Goal: Task Accomplishment & Management: Manage account settings

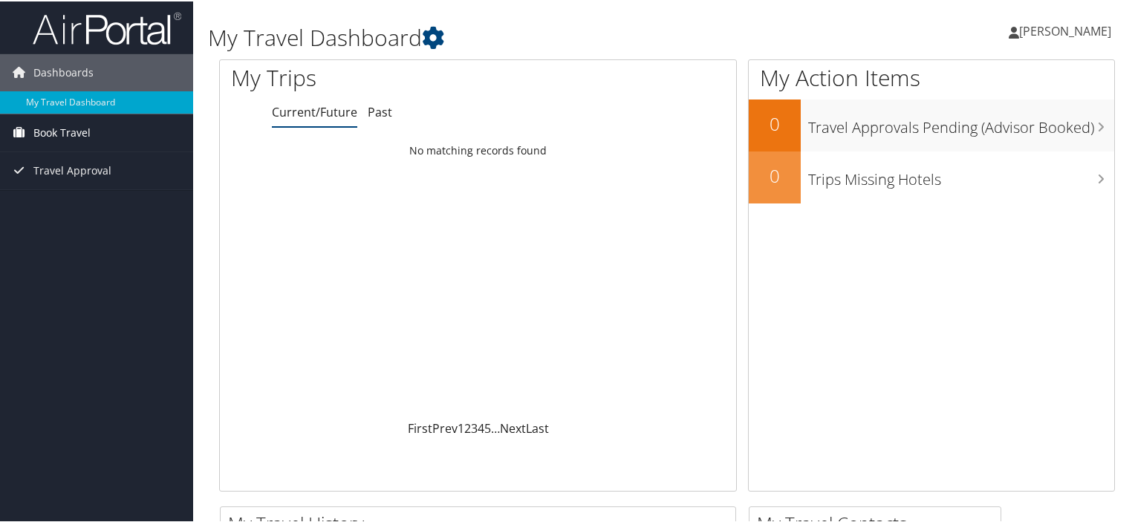
click at [49, 125] on span "Book Travel" at bounding box center [61, 131] width 57 height 37
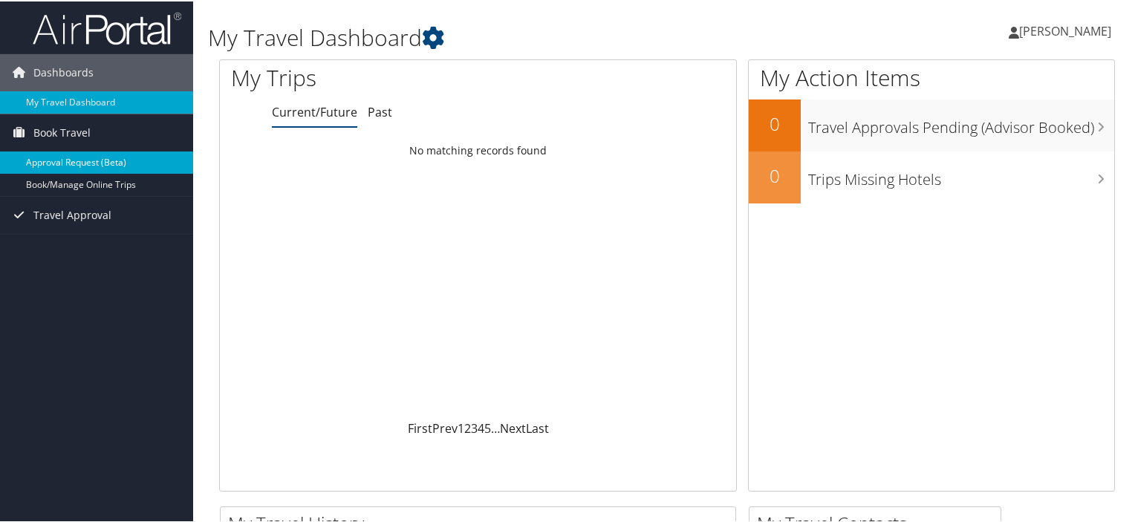
click at [51, 169] on link "Approval Request (Beta)" at bounding box center [96, 161] width 193 height 22
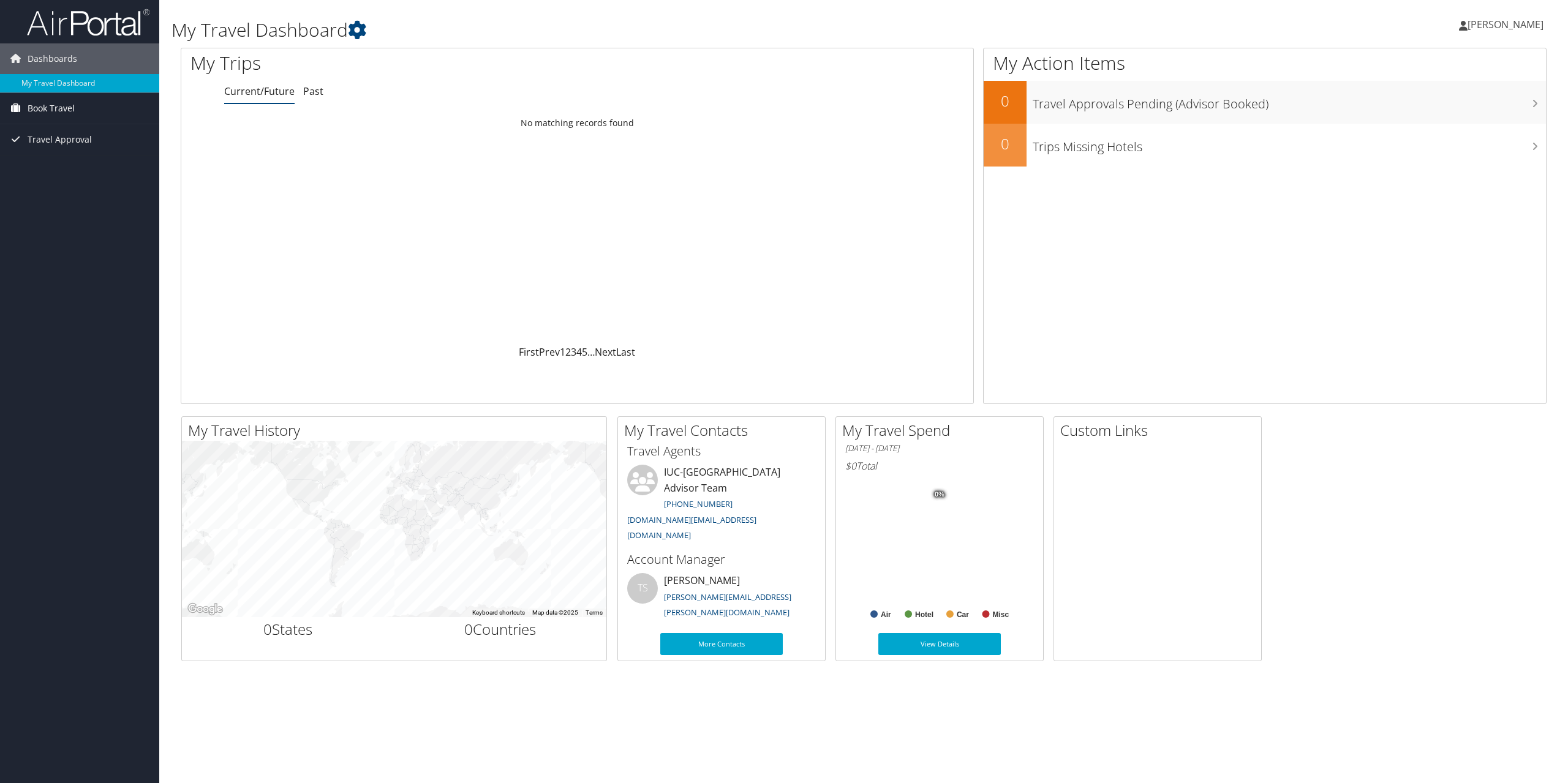
click at [66, 105] on span "Book Travel" at bounding box center [50, 108] width 47 height 30
click at [70, 137] on link "Approval Request (Beta)" at bounding box center [79, 133] width 159 height 18
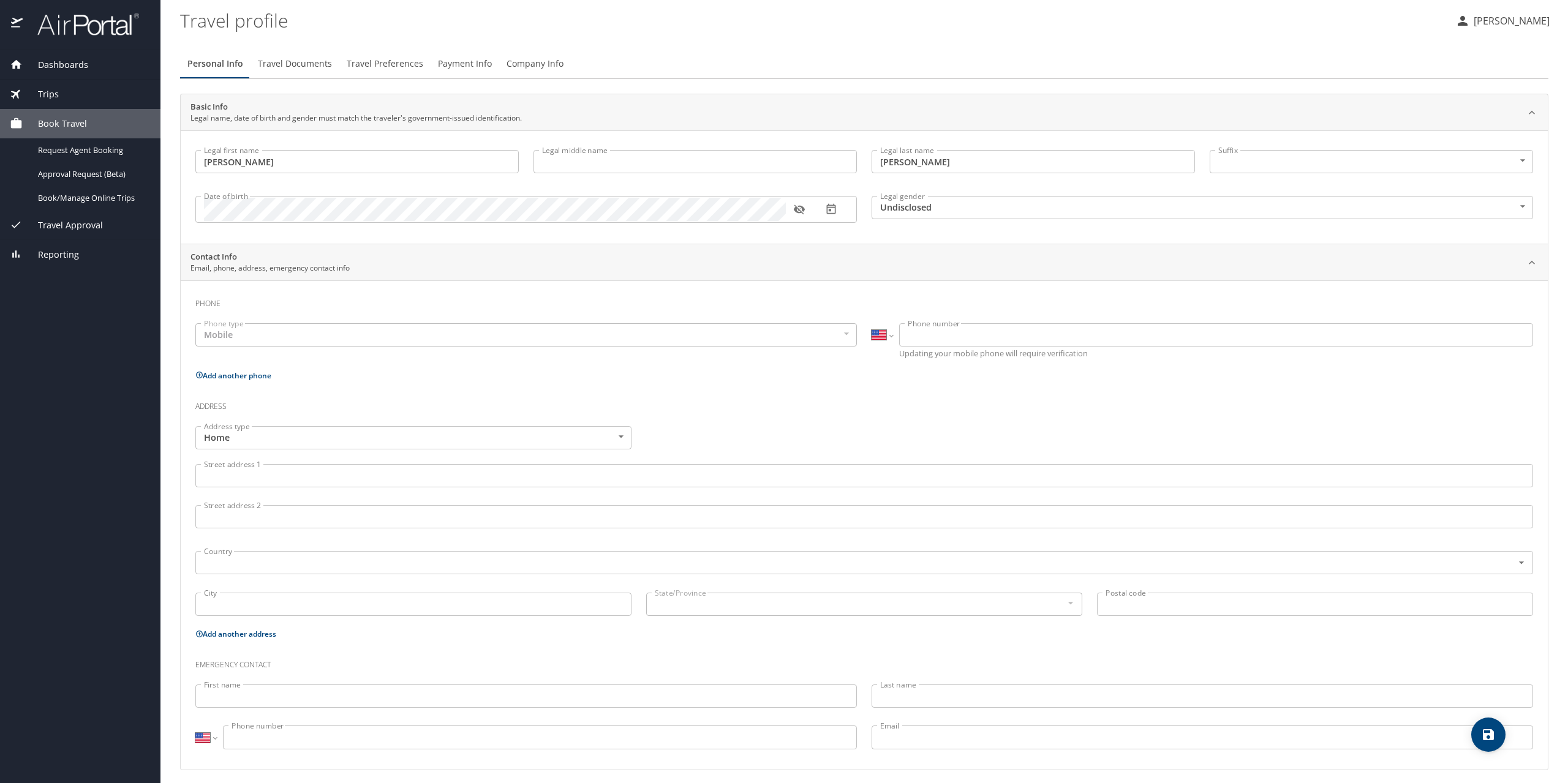
select select "US"
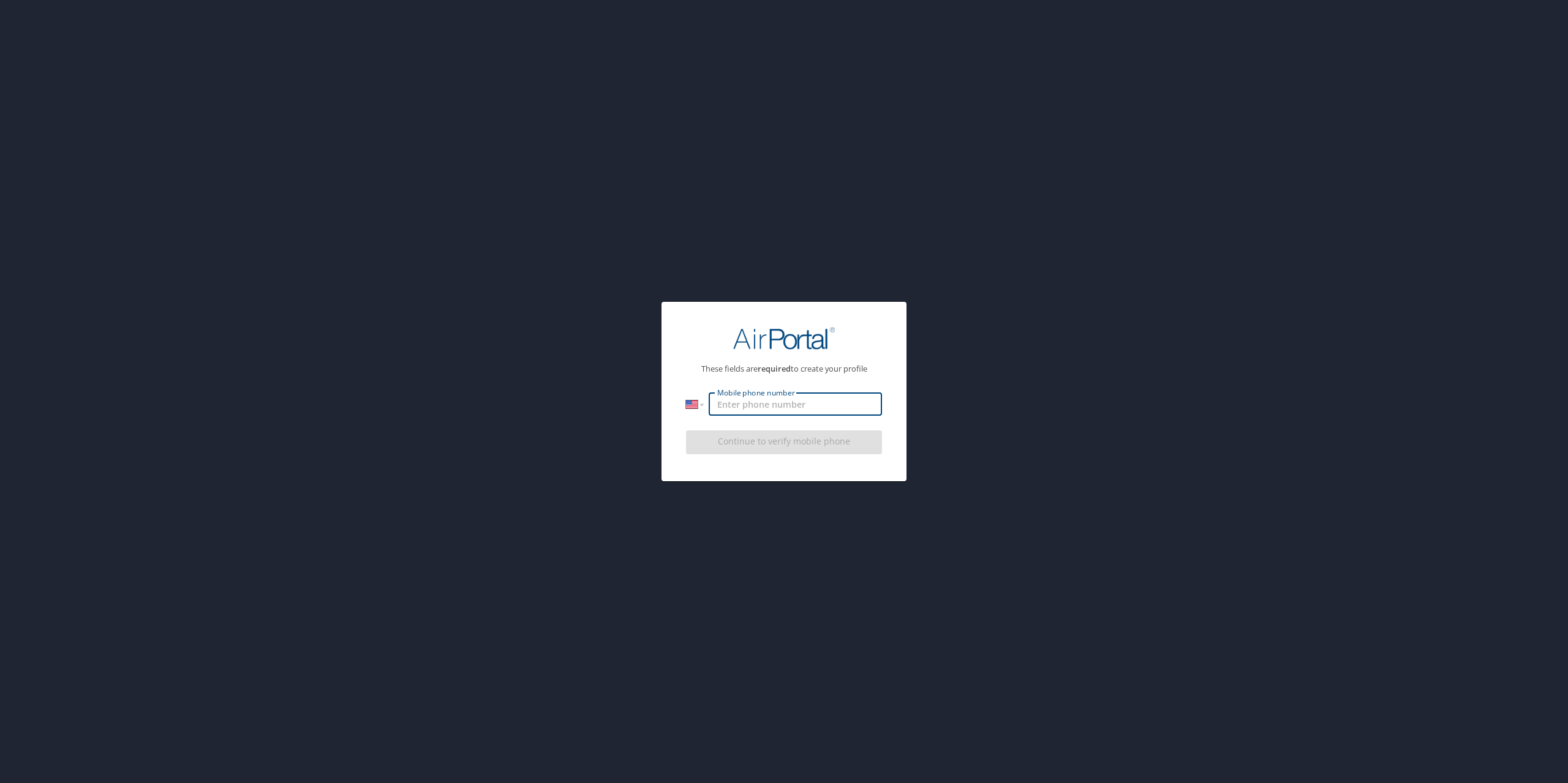
click at [735, 406] on input "Mobile phone number" at bounding box center [795, 404] width 173 height 23
type input "[PHONE_NUMBER]"
click at [775, 526] on div "These fields are required to create your profile International [GEOGRAPHIC_DATA…" at bounding box center [784, 392] width 1568 height 783
click at [756, 442] on span "Continue to verify mobile phone" at bounding box center [784, 442] width 176 height 16
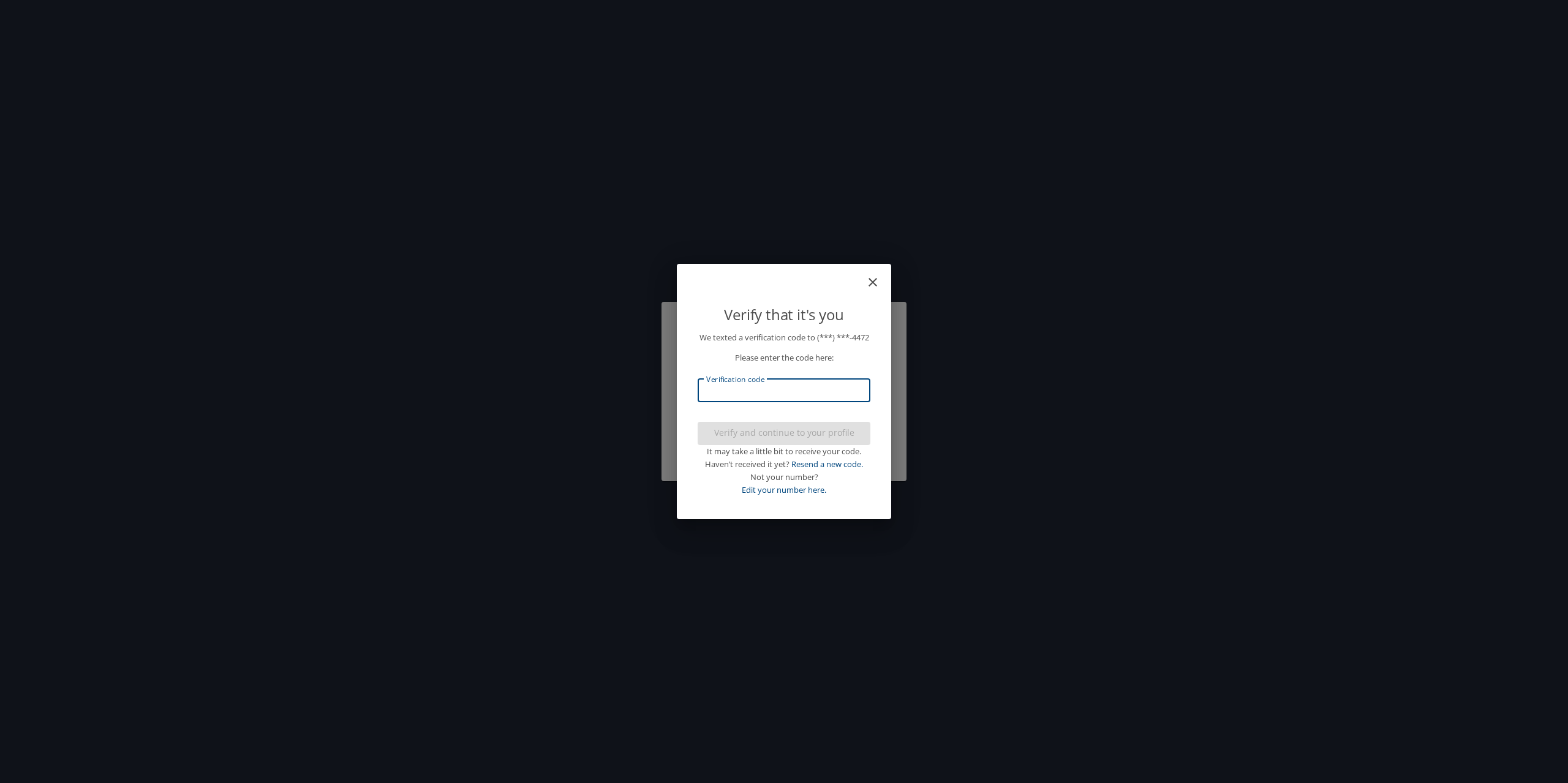
click at [730, 395] on input "Verification code" at bounding box center [783, 391] width 172 height 23
type input "519313"
click at [737, 441] on span "Verify and continue to your profile" at bounding box center [784, 433] width 153 height 16
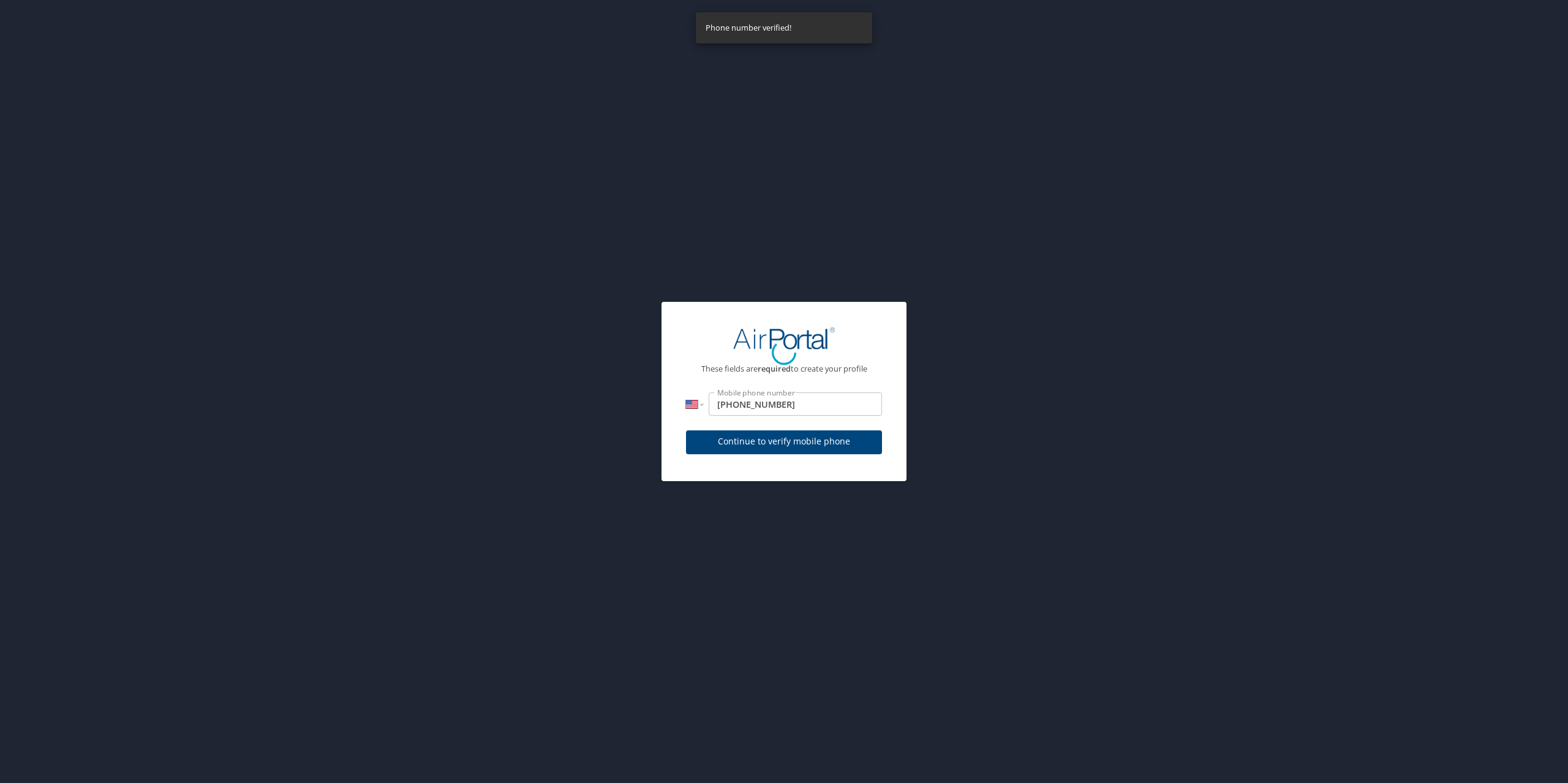
select select "US"
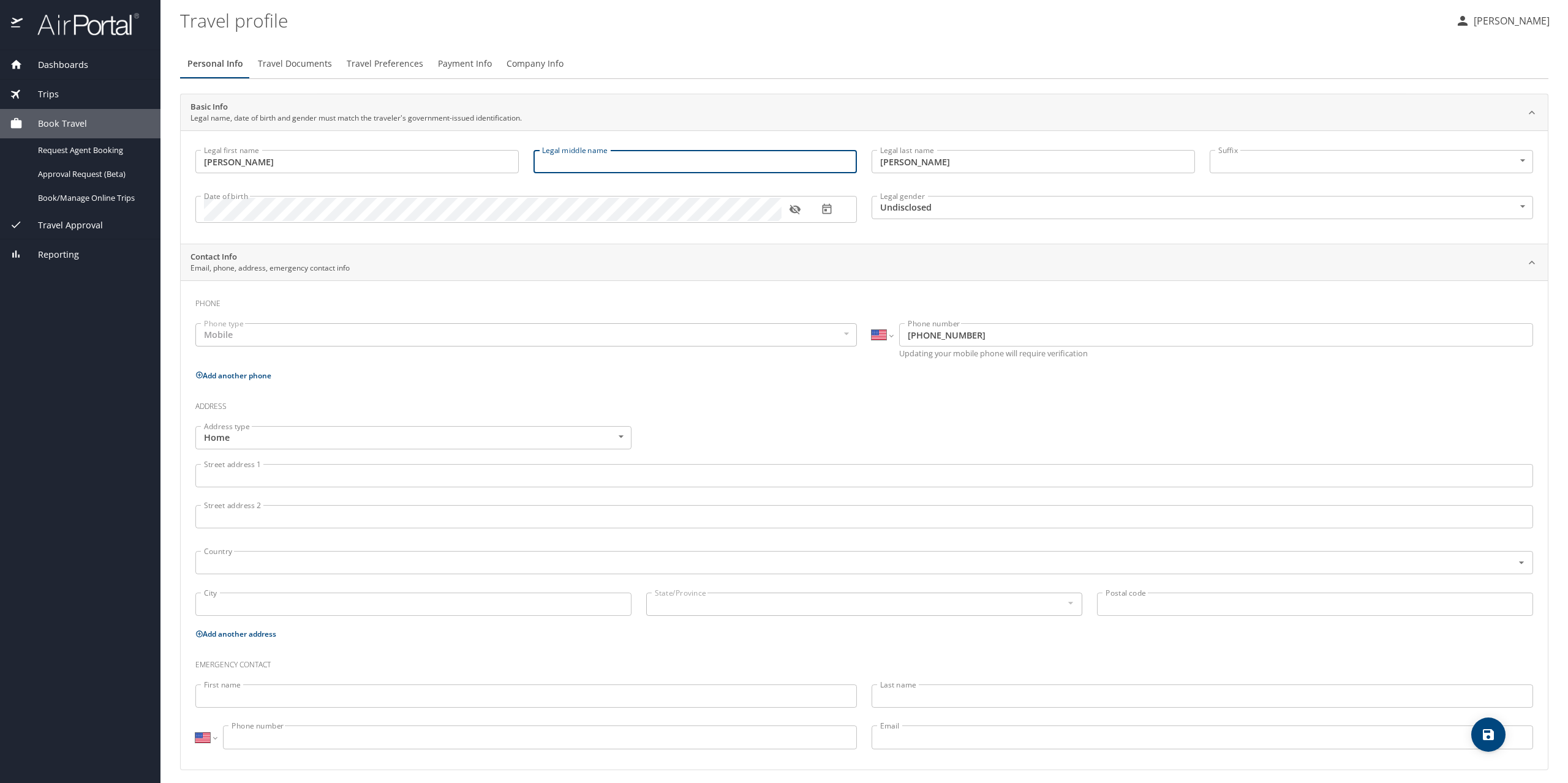
click at [566, 155] on input "Legal middle name" at bounding box center [695, 162] width 323 height 23
type input "[PERSON_NAME]"
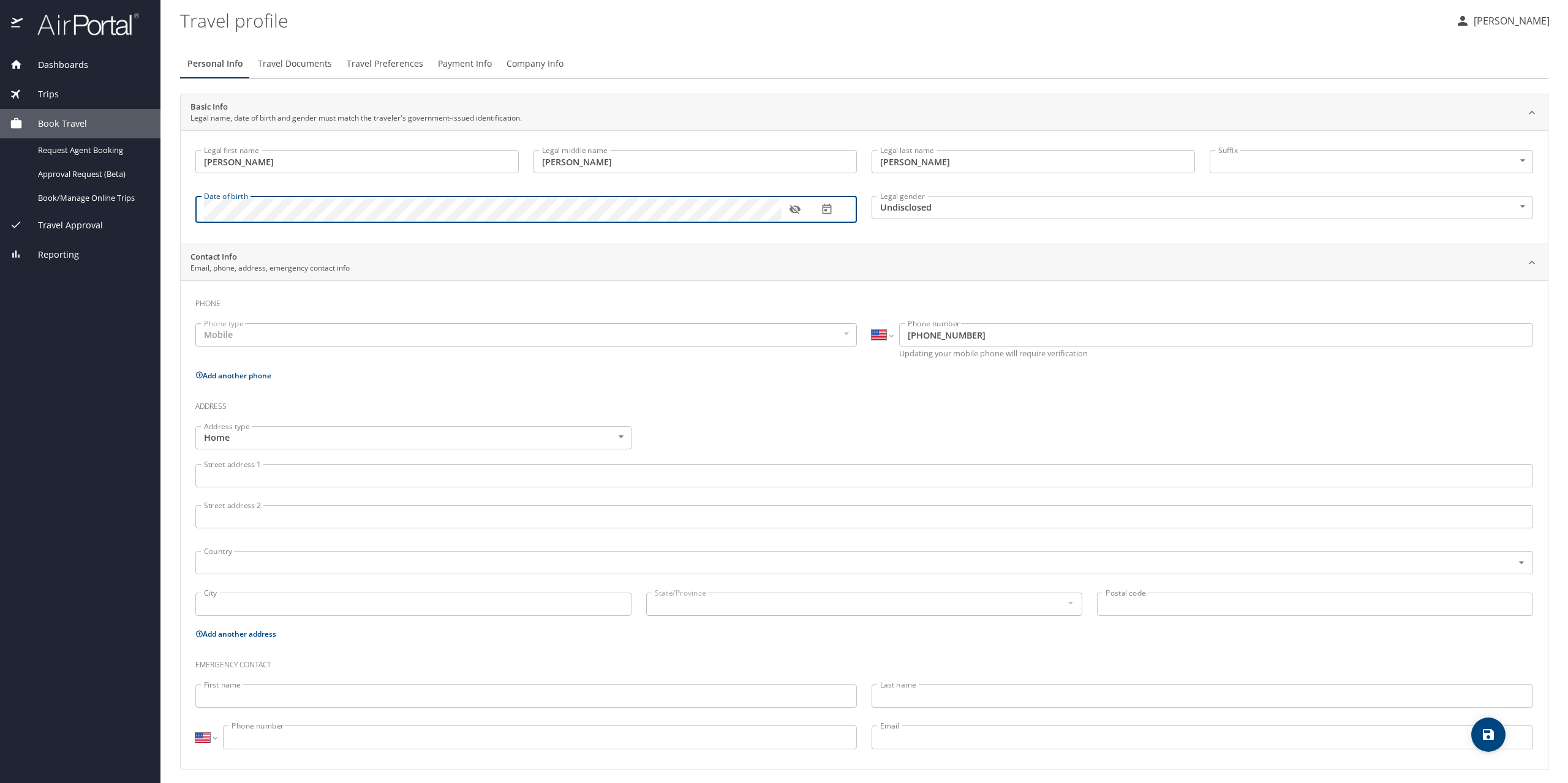
click at [792, 213] on icon "button" at bounding box center [795, 209] width 12 height 12
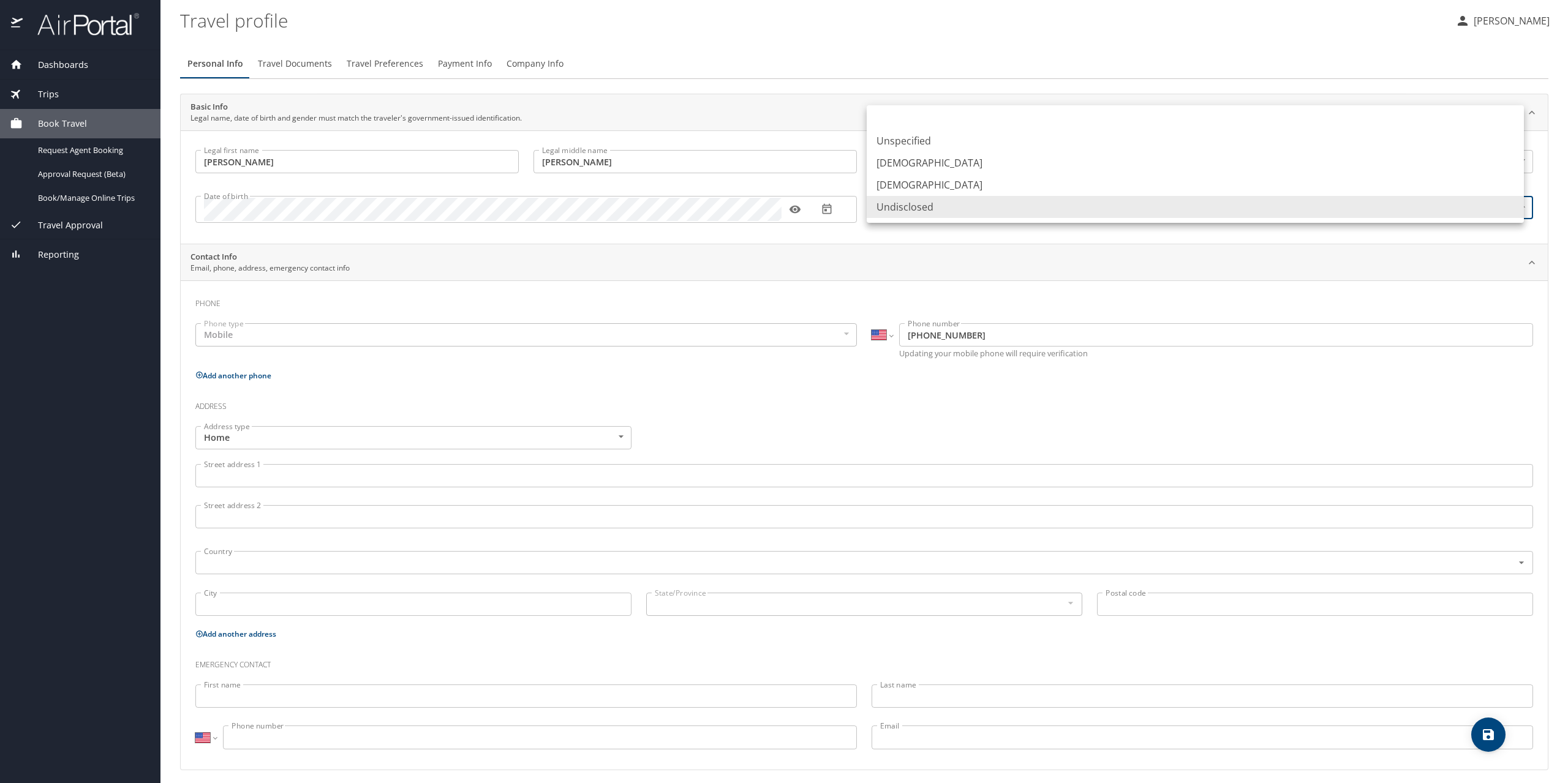
click at [930, 205] on body "Dashboards My Travel Dashboard Trips Current / Future Trips Past Trips Trips Mi…" at bounding box center [784, 392] width 1568 height 783
click at [901, 182] on li "[DEMOGRAPHIC_DATA]" at bounding box center [1195, 185] width 657 height 22
type input "[DEMOGRAPHIC_DATA]"
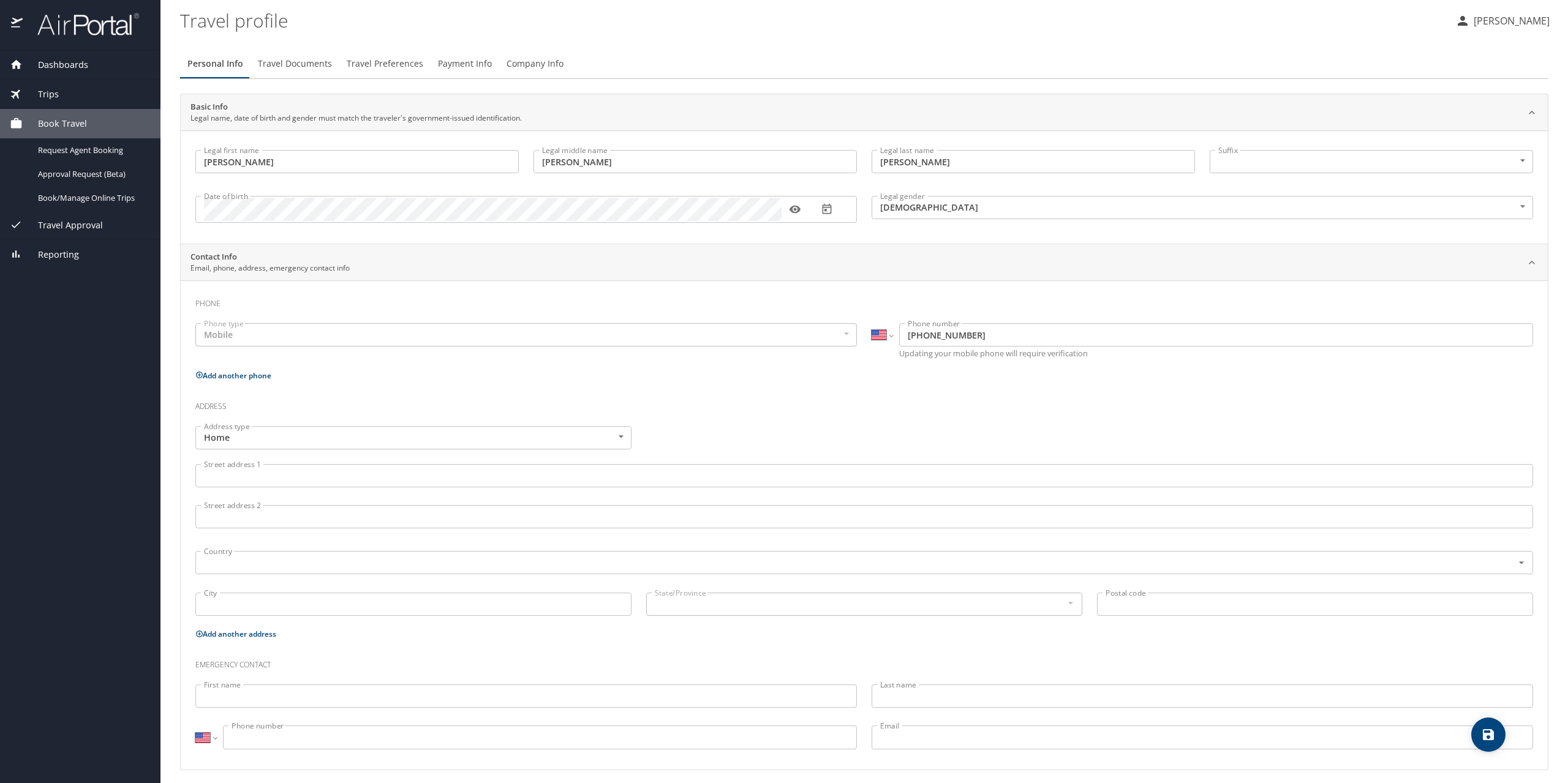
click at [237, 333] on div "Mobile" at bounding box center [526, 335] width 661 height 23
click at [289, 472] on input "Street address 1" at bounding box center [864, 476] width 1337 height 23
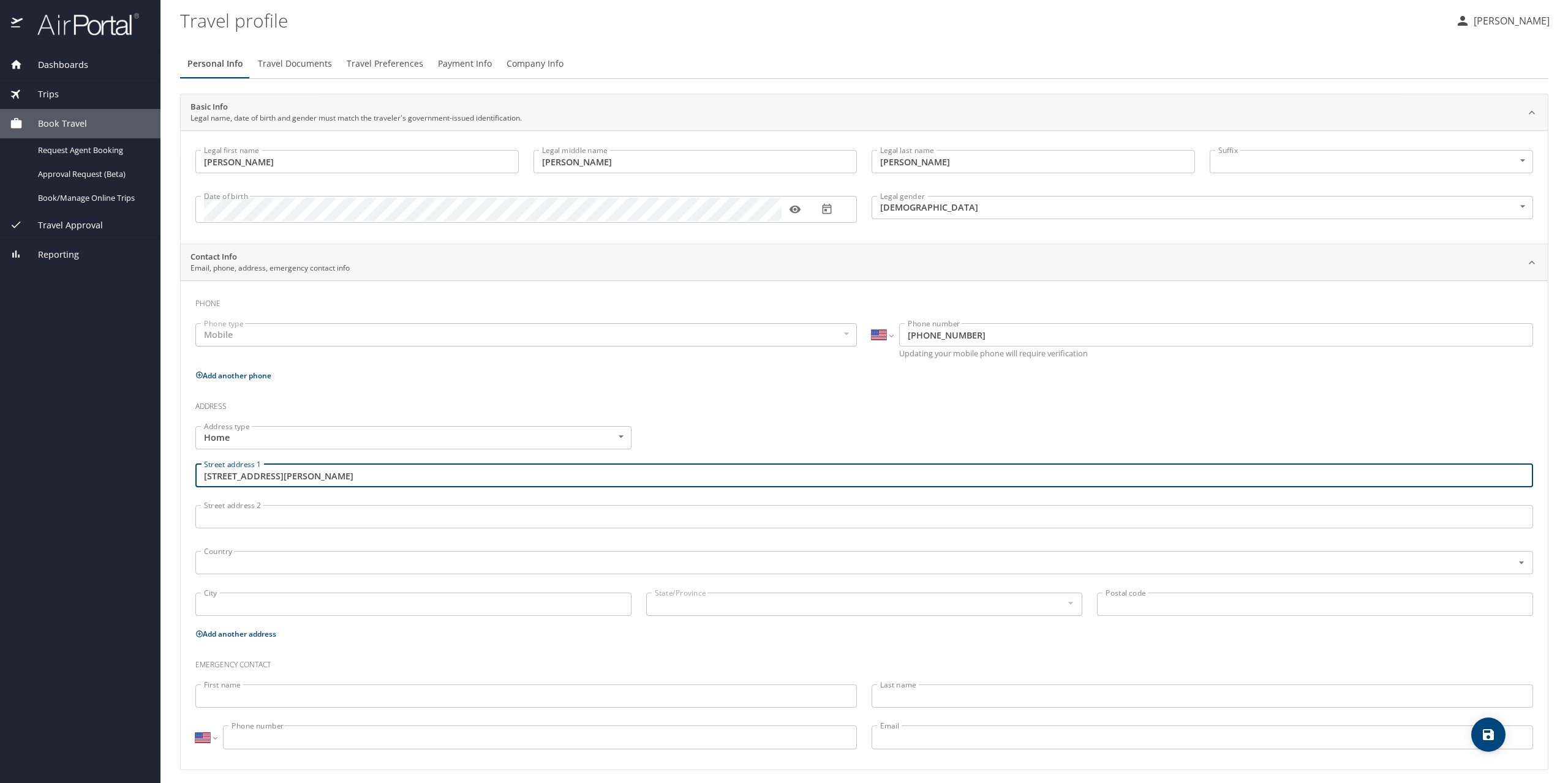
type input "[STREET_ADDRESS][PERSON_NAME]"
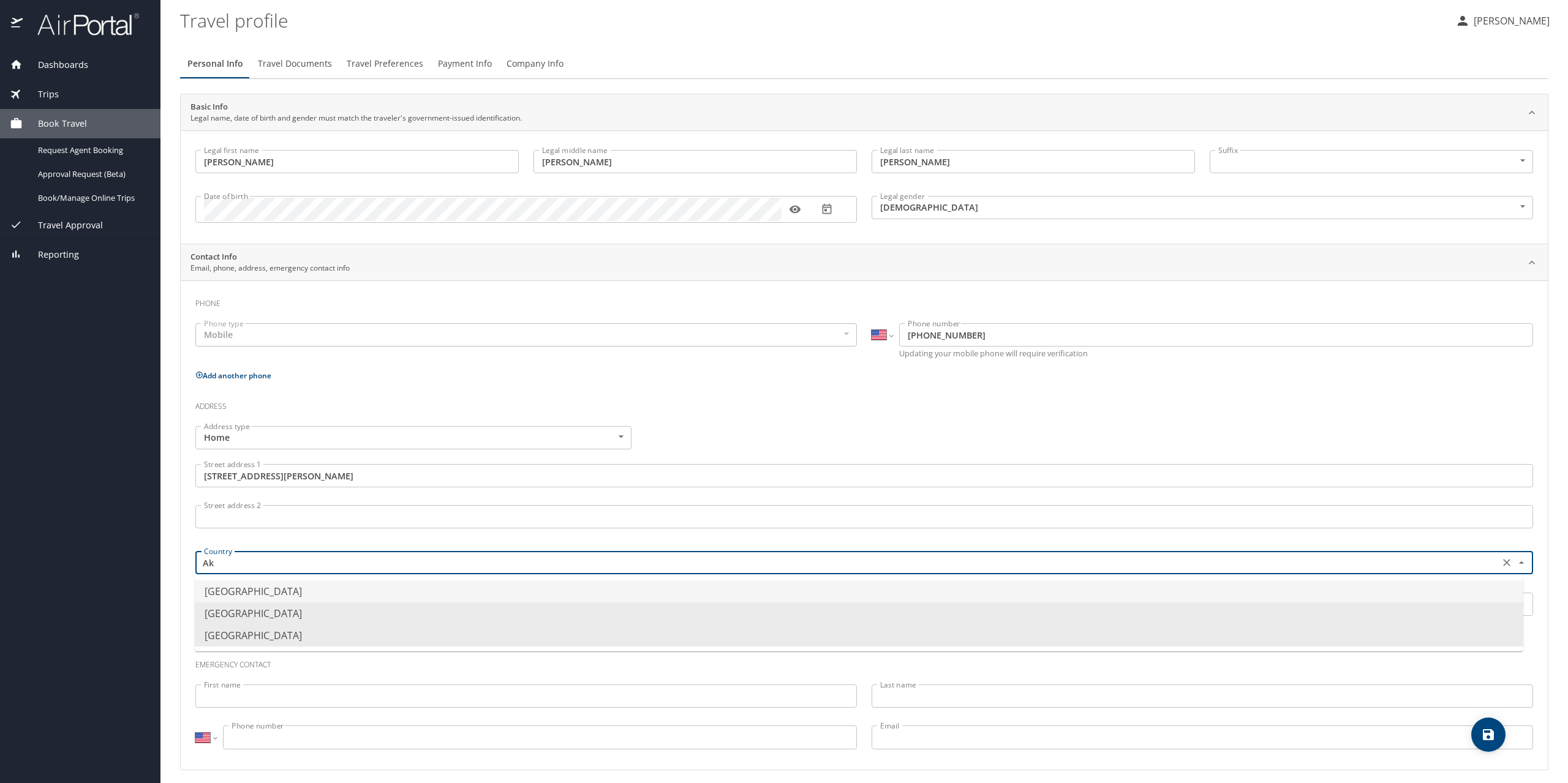
type input "A"
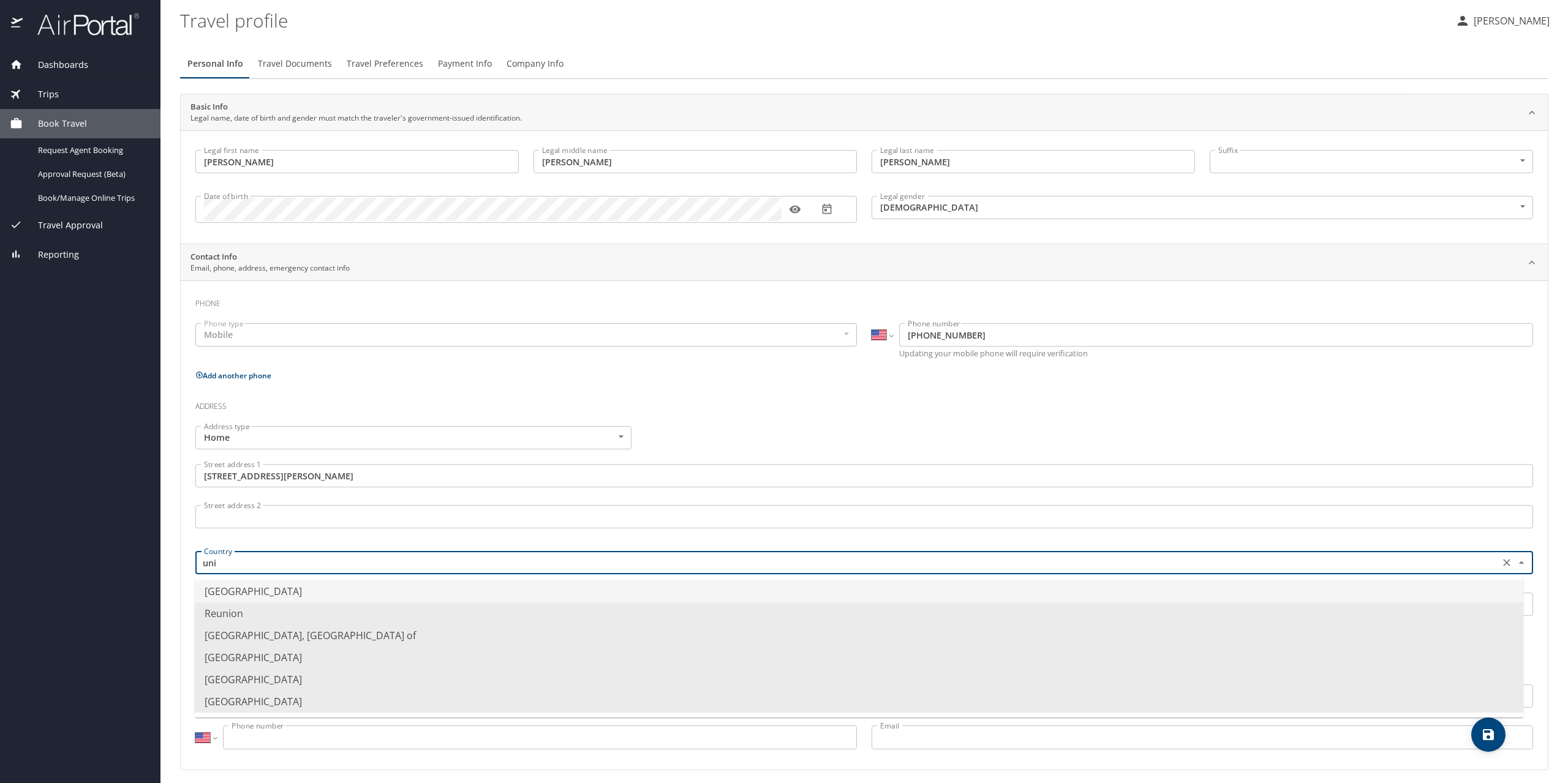
click at [257, 592] on li "[GEOGRAPHIC_DATA]" at bounding box center [858, 591] width 1328 height 22
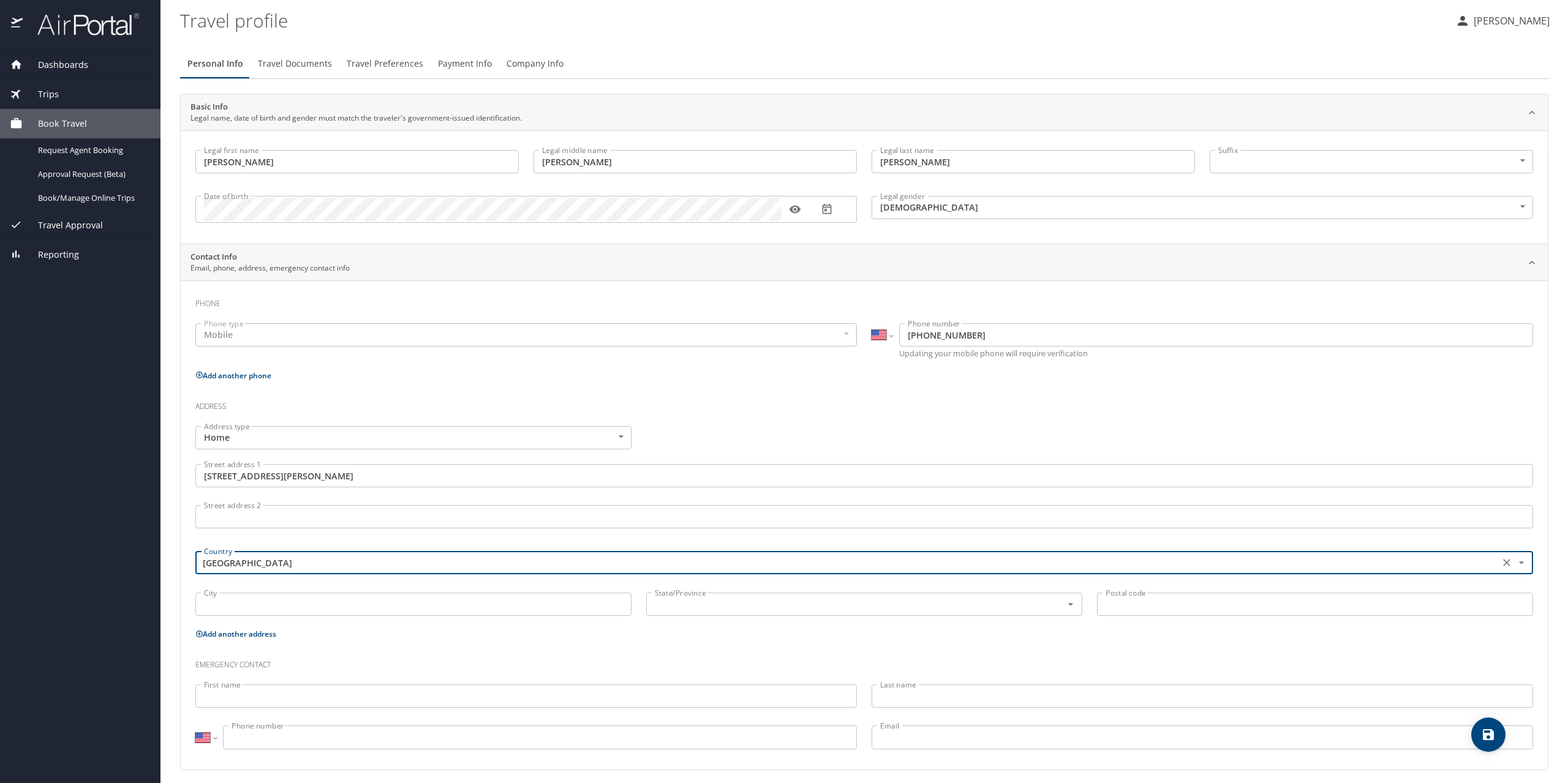
type input "[GEOGRAPHIC_DATA]"
click at [252, 604] on input "City" at bounding box center [413, 604] width 436 height 23
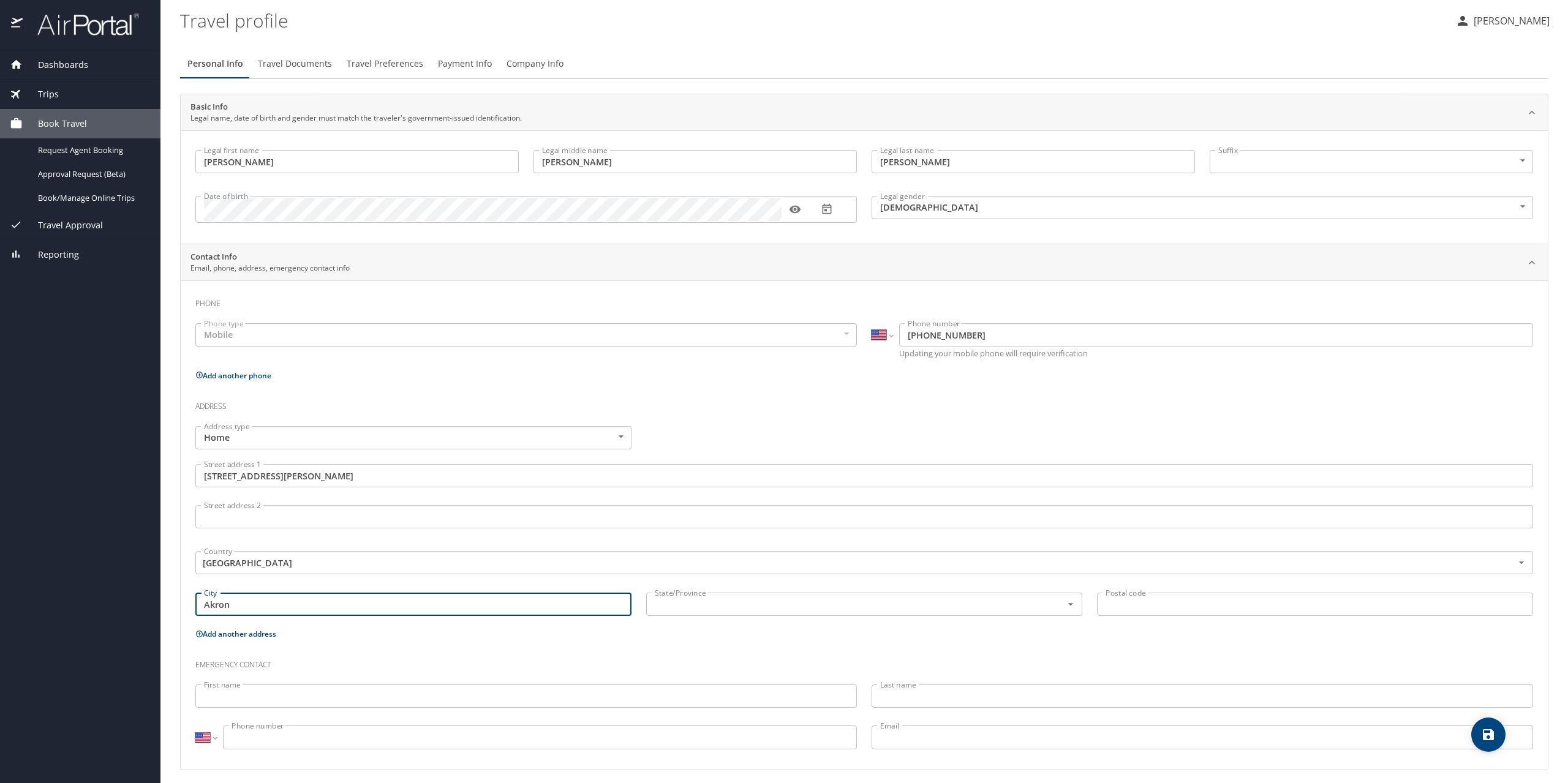
type input "Akron"
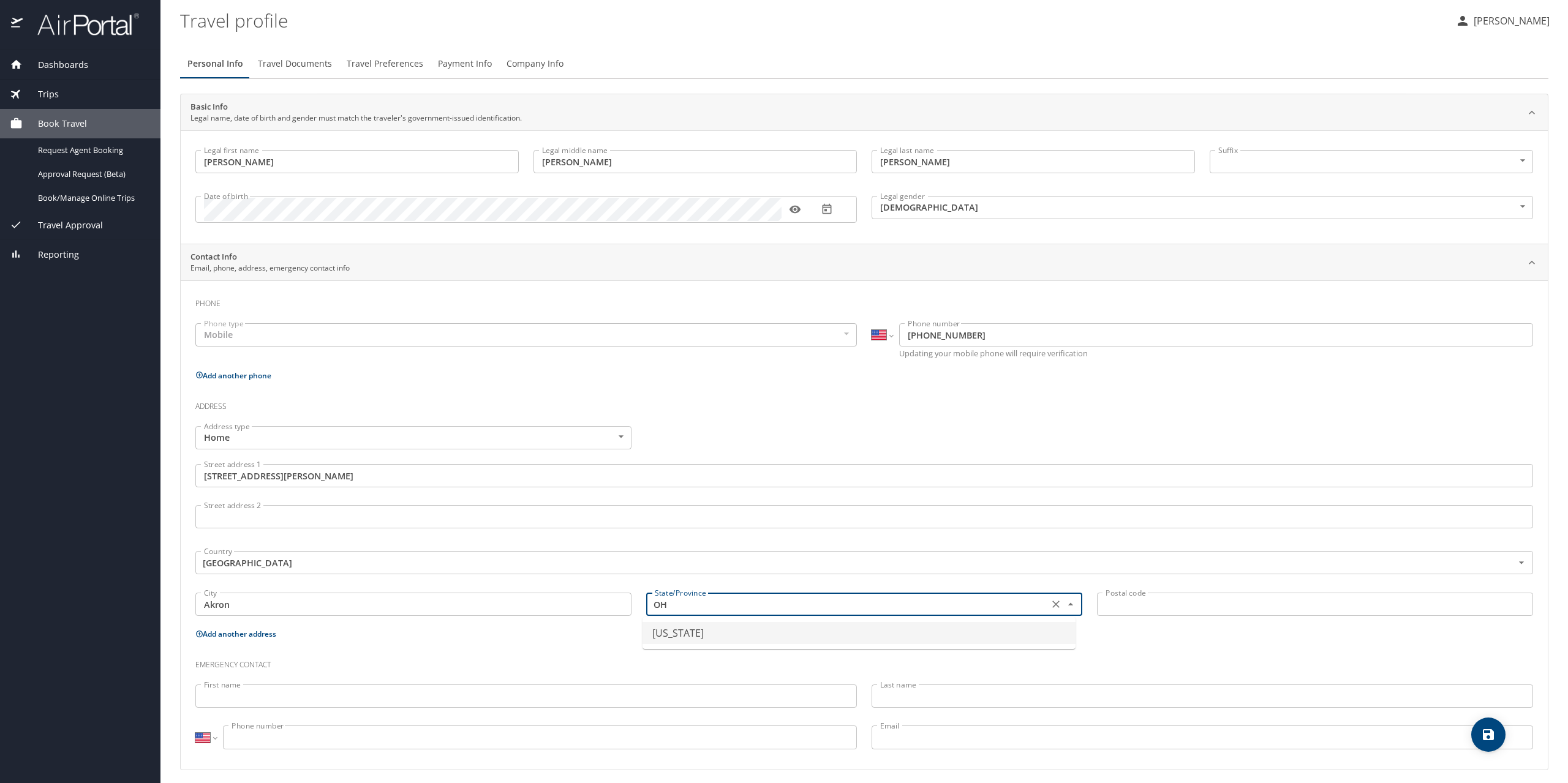
type input "[US_STATE]"
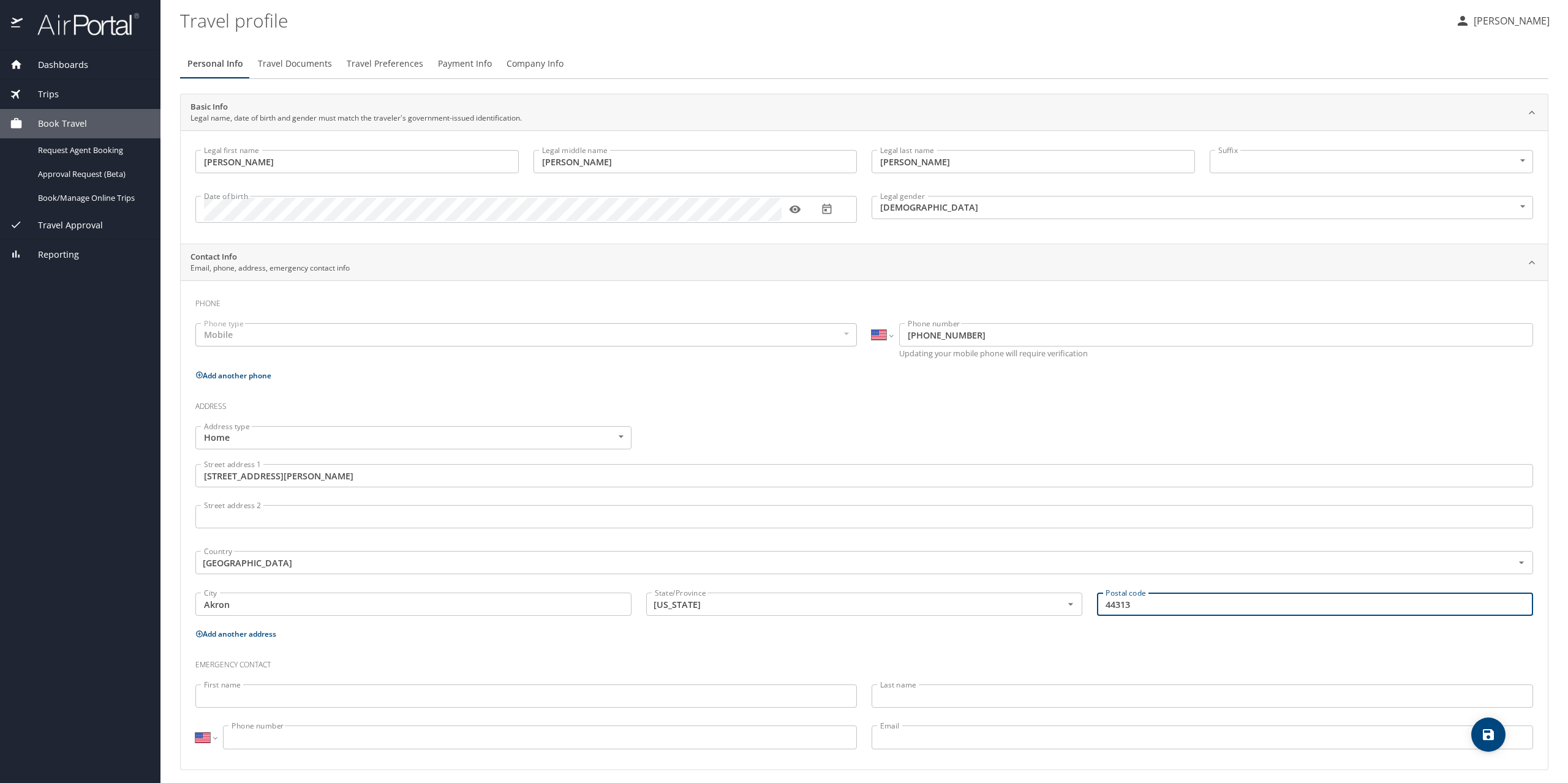
type input "44313"
click at [310, 647] on div "Emergency contact" at bounding box center [864, 660] width 1352 height 33
click at [232, 704] on p at bounding box center [526, 706] width 661 height 3
click at [235, 692] on input "First name" at bounding box center [526, 692] width 661 height 23
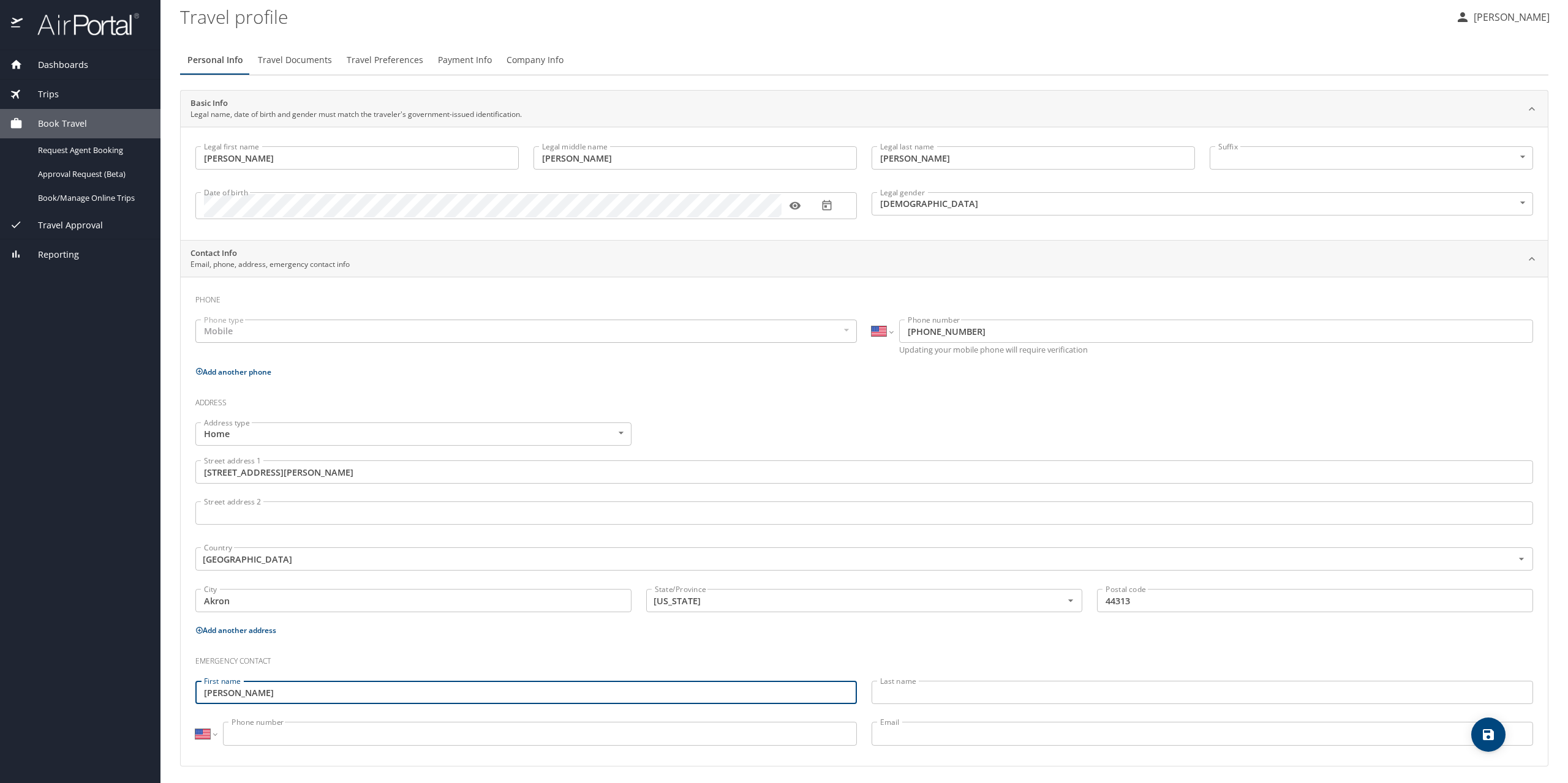
type input "[PERSON_NAME]"
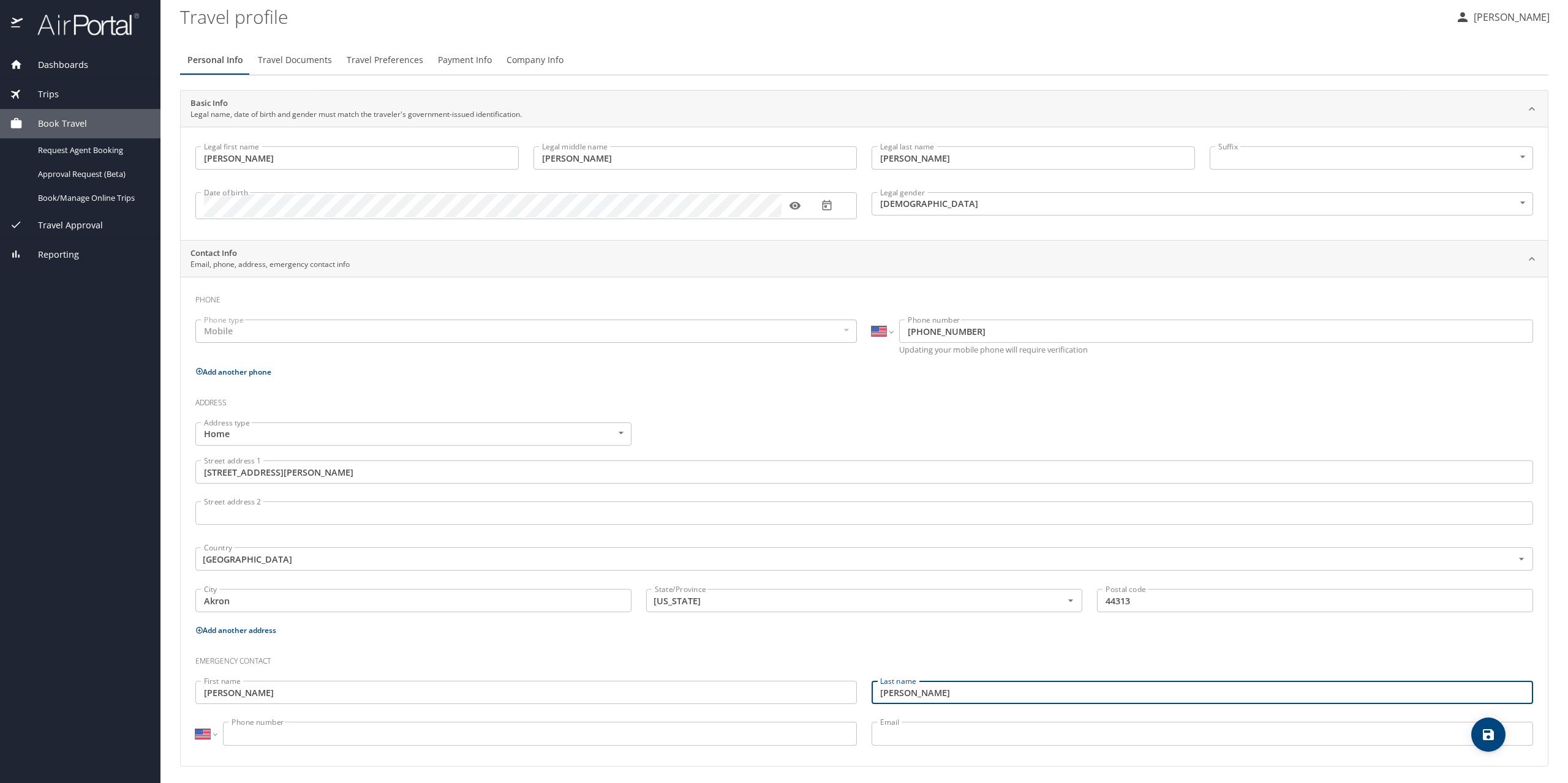
type input "[PERSON_NAME]"
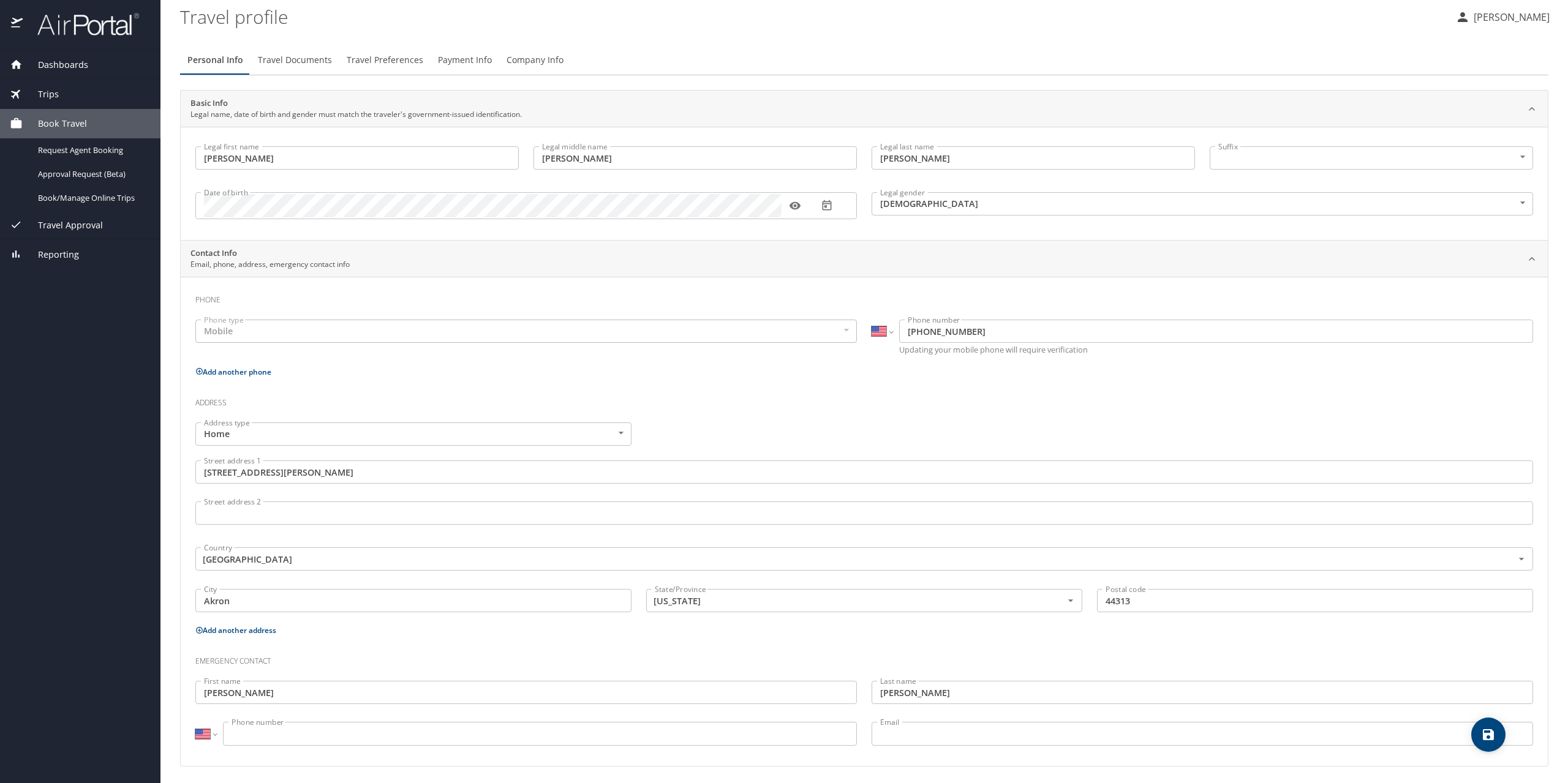
click at [245, 734] on input "Phone number" at bounding box center [539, 734] width 634 height 23
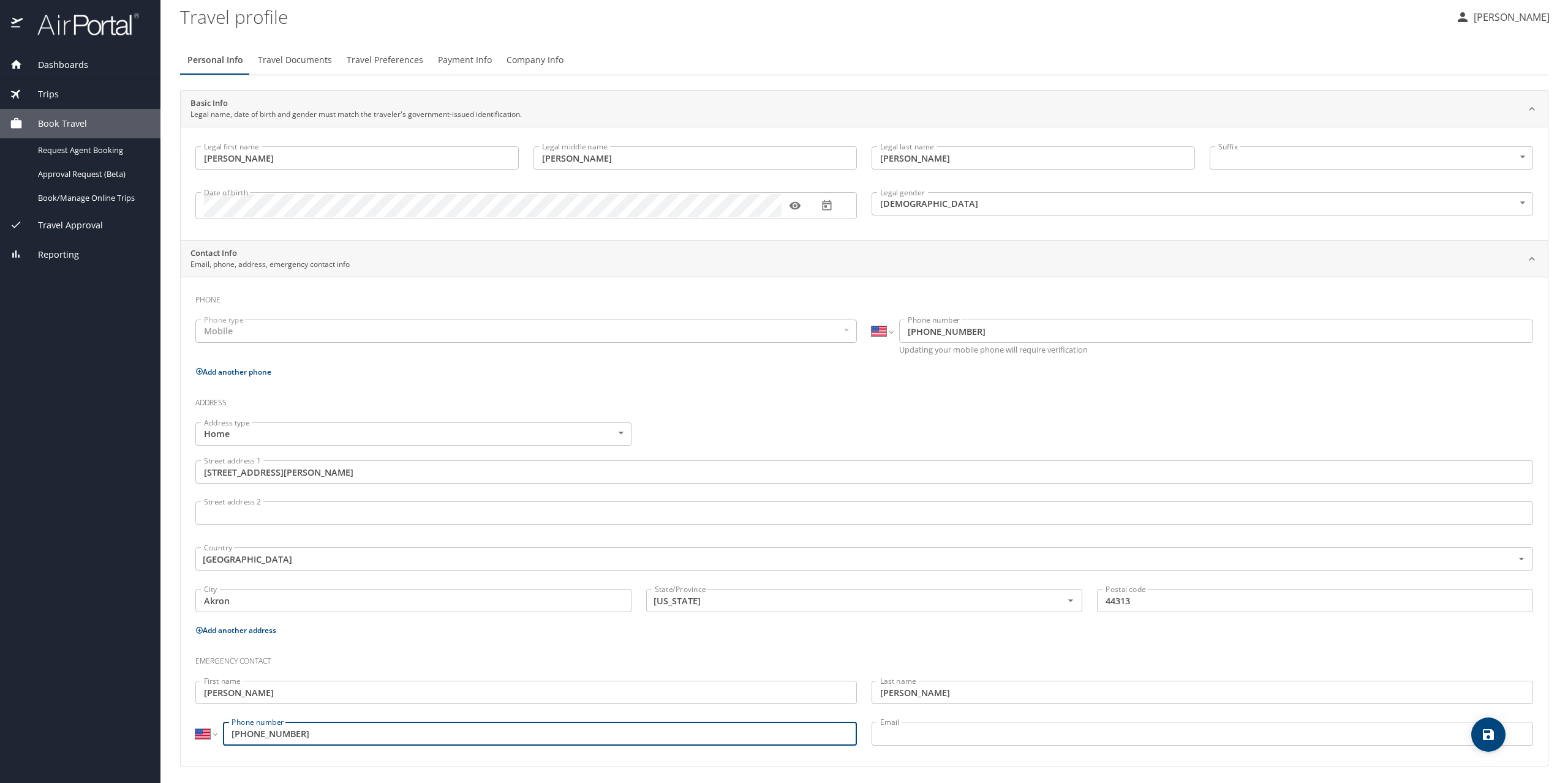
type input "[PHONE_NUMBER]"
click at [915, 739] on input "Email" at bounding box center [1202, 734] width 661 height 23
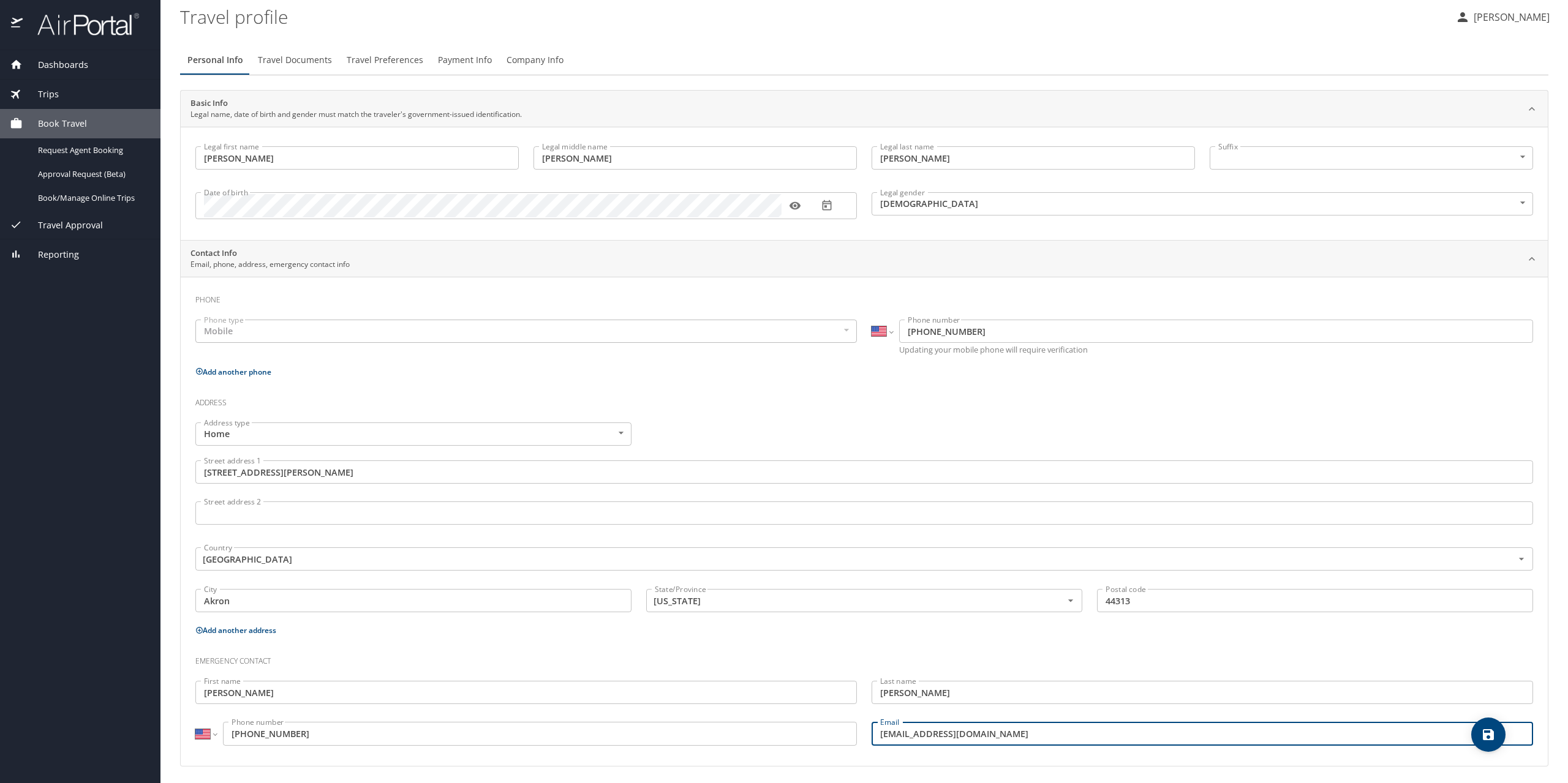
type input "[EMAIL_ADDRESS][DOMAIN_NAME]"
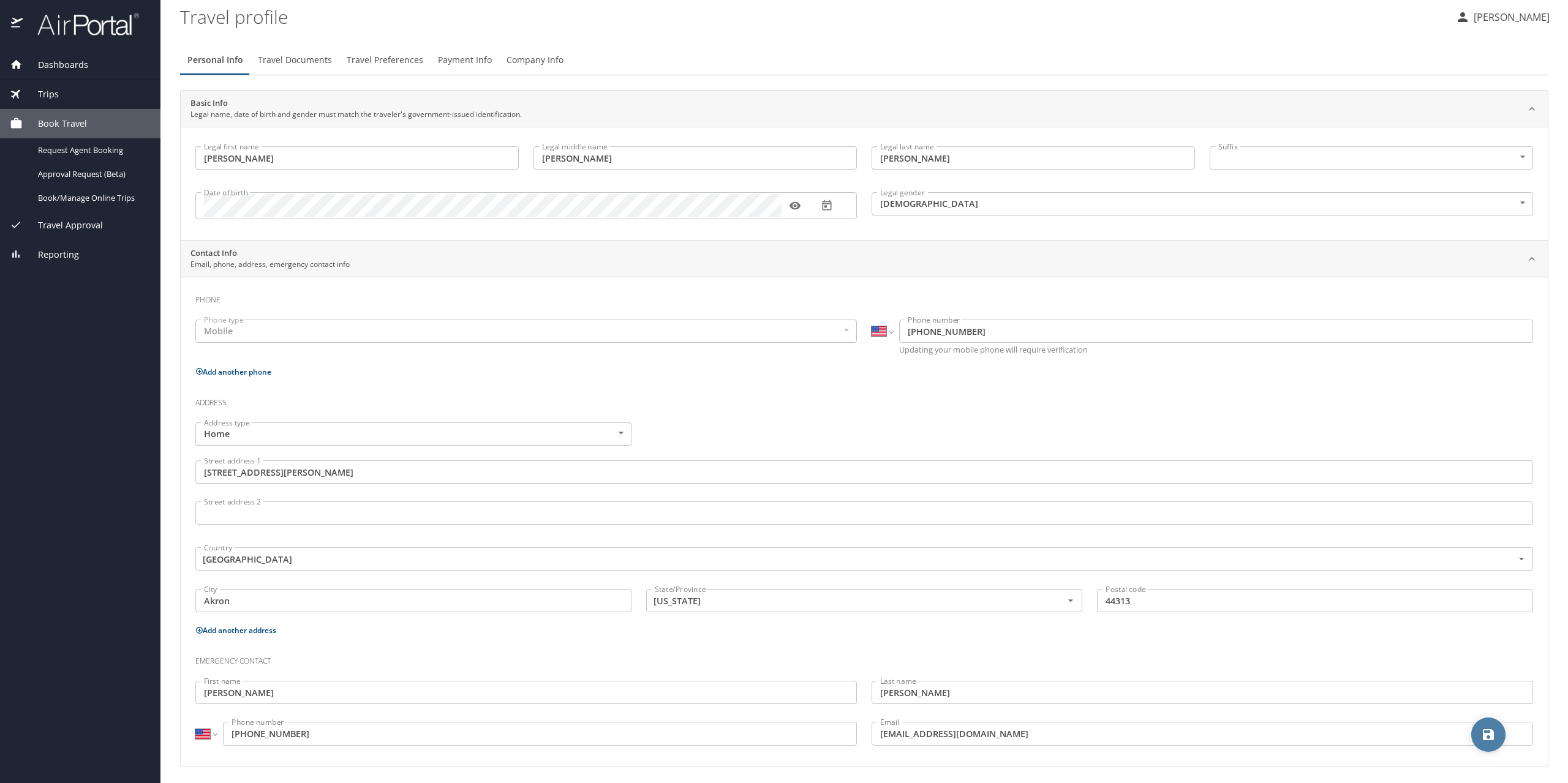
click at [1490, 734] on icon "save" at bounding box center [1487, 734] width 11 height 11
select select "US"
click at [314, 63] on span "Travel Documents" at bounding box center [295, 63] width 74 height 16
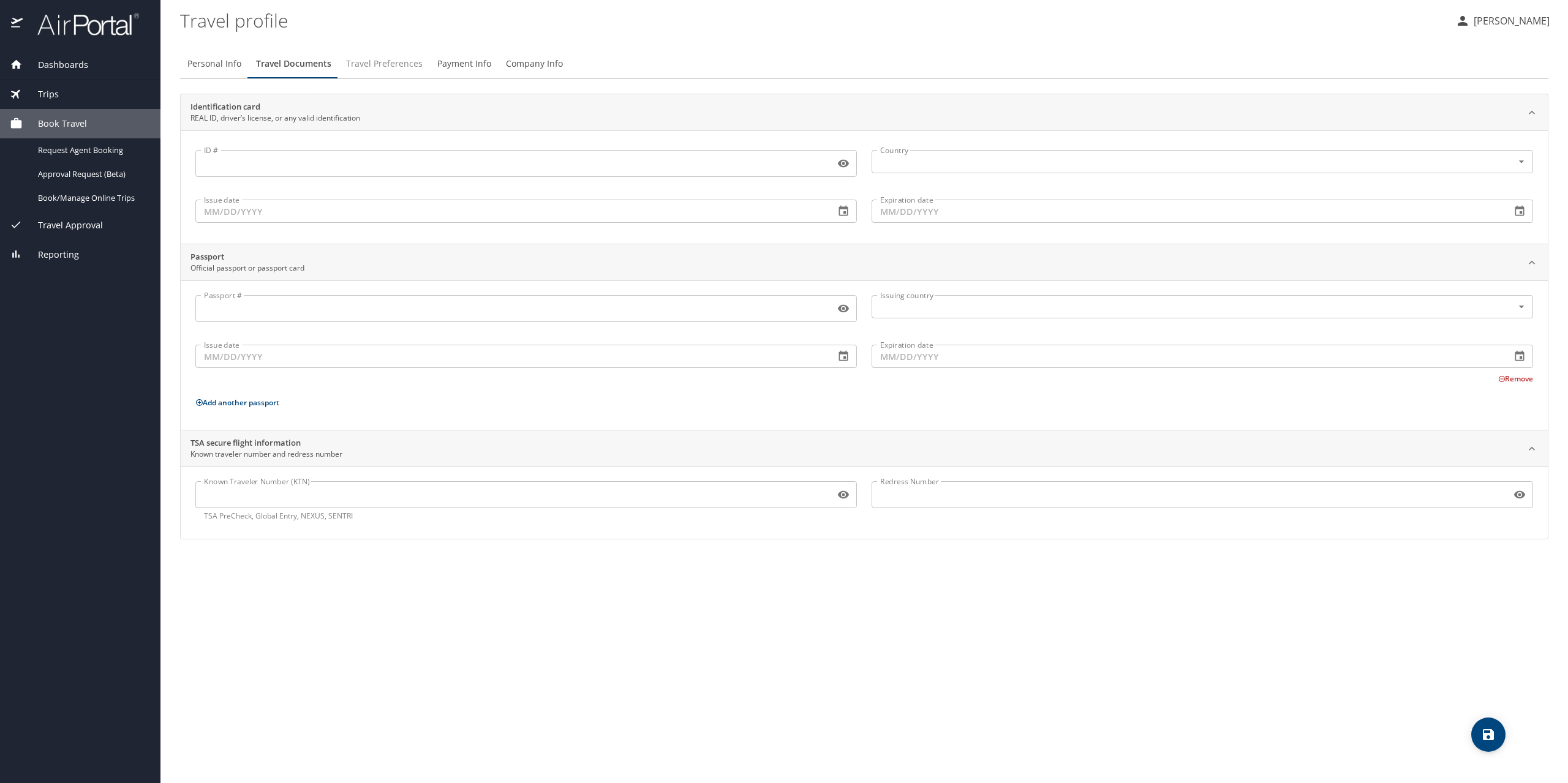
click at [392, 61] on span "Travel Preferences" at bounding box center [384, 63] width 77 height 16
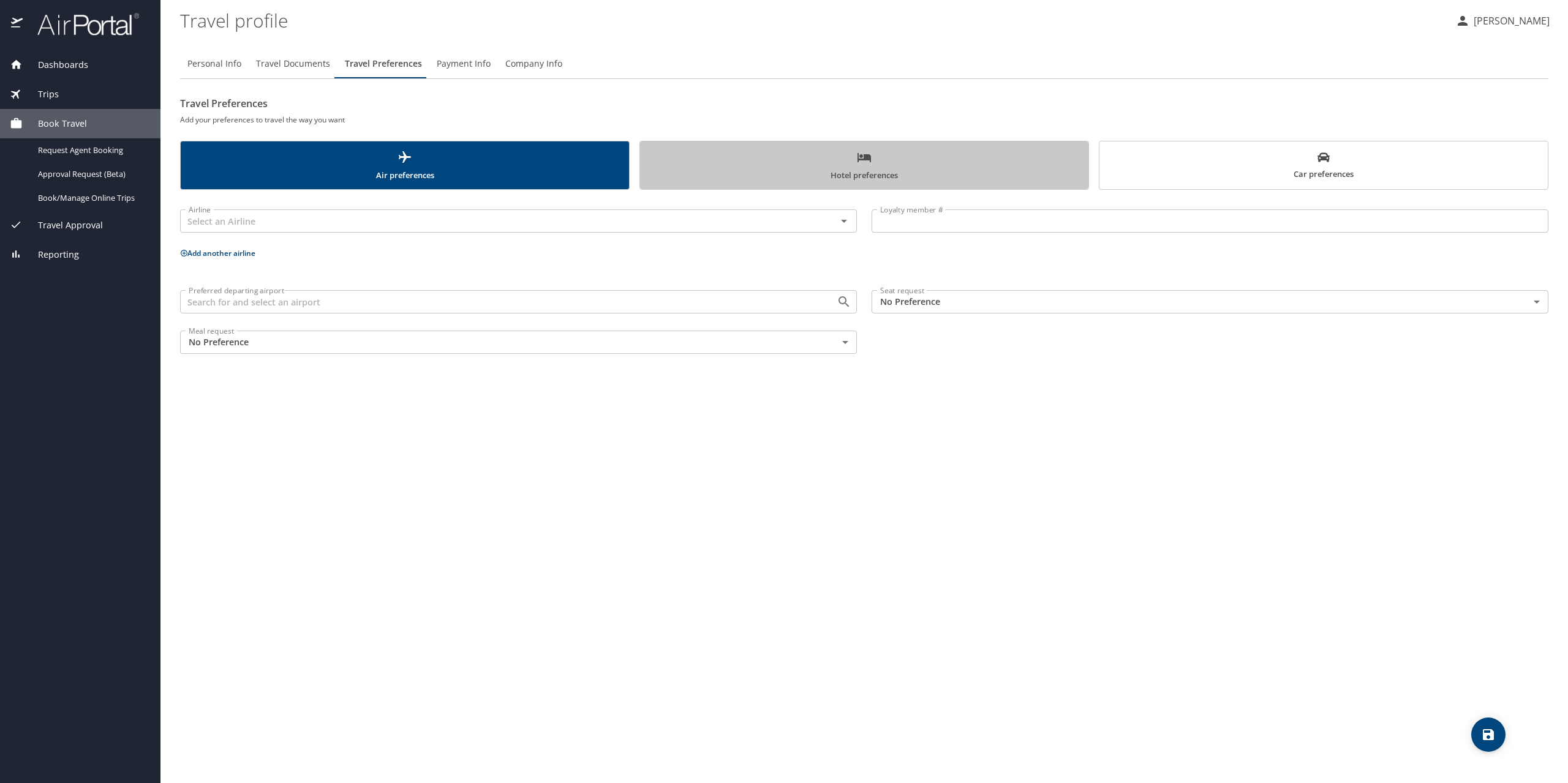
click at [782, 178] on span "Hotel preferences" at bounding box center [864, 166] width 434 height 32
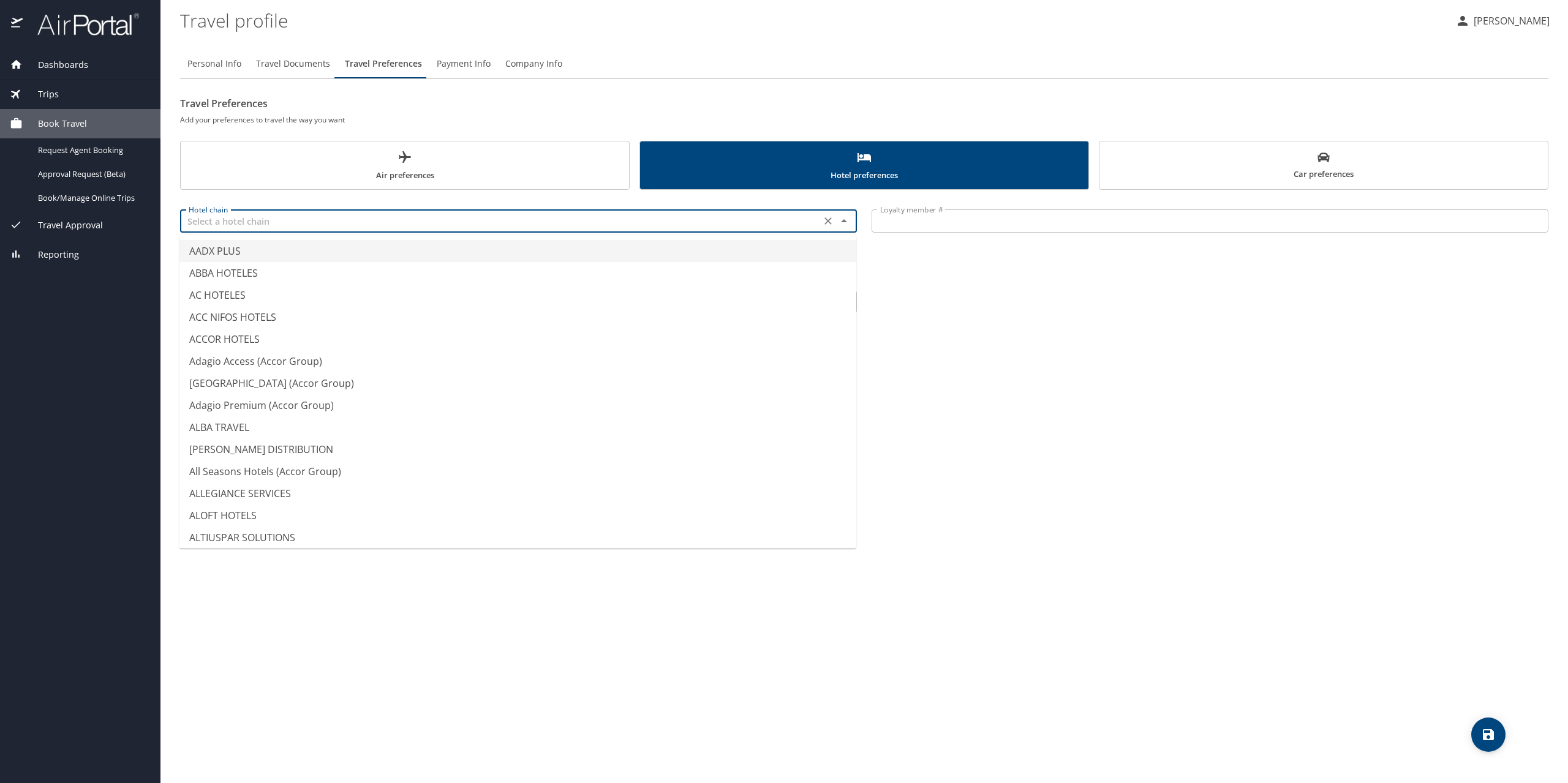
click at [754, 222] on input "text" at bounding box center [500, 221] width 633 height 16
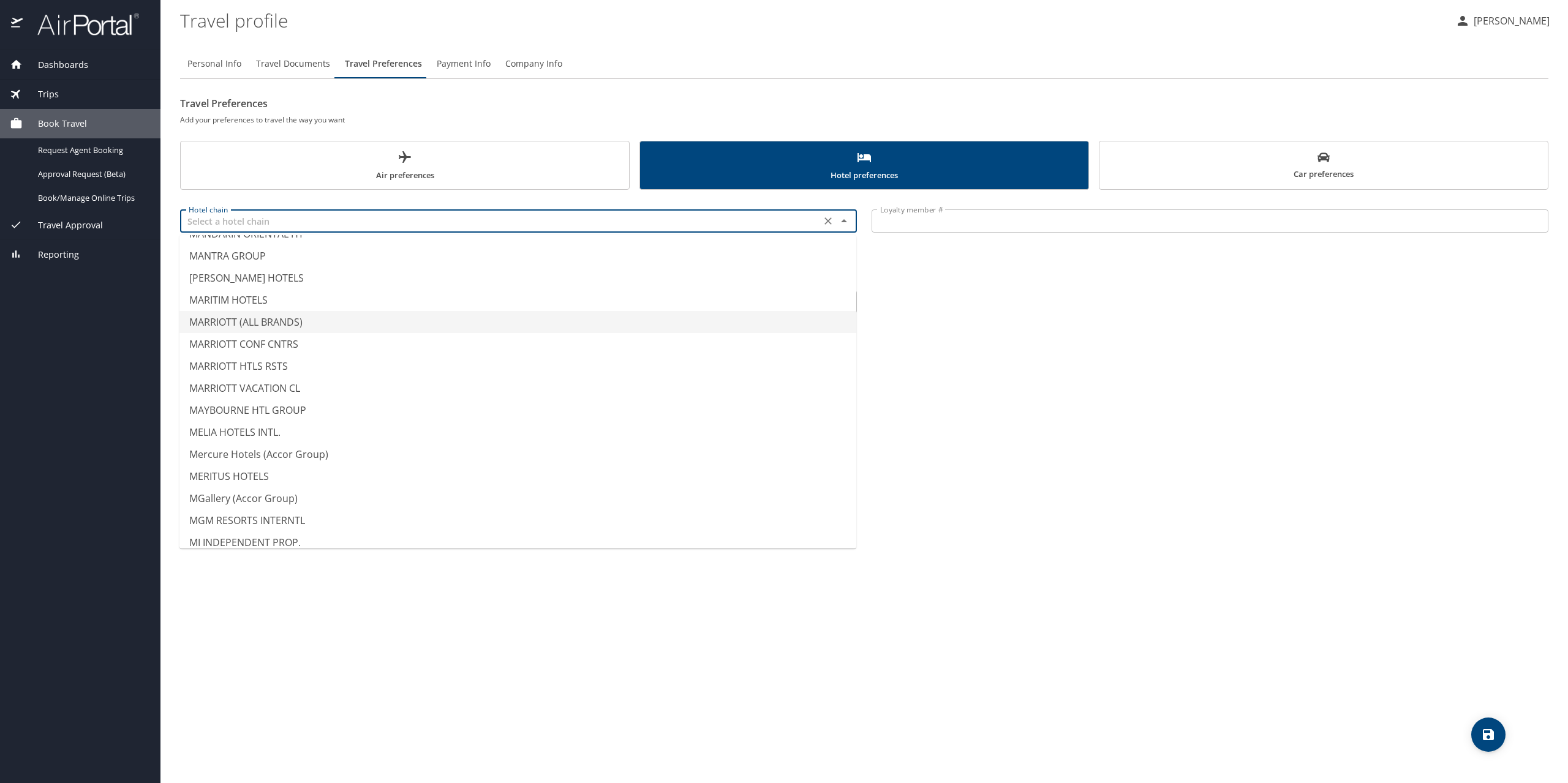
click at [274, 319] on li "MARRIOTT (ALL BRANDS)" at bounding box center [518, 321] width 677 height 22
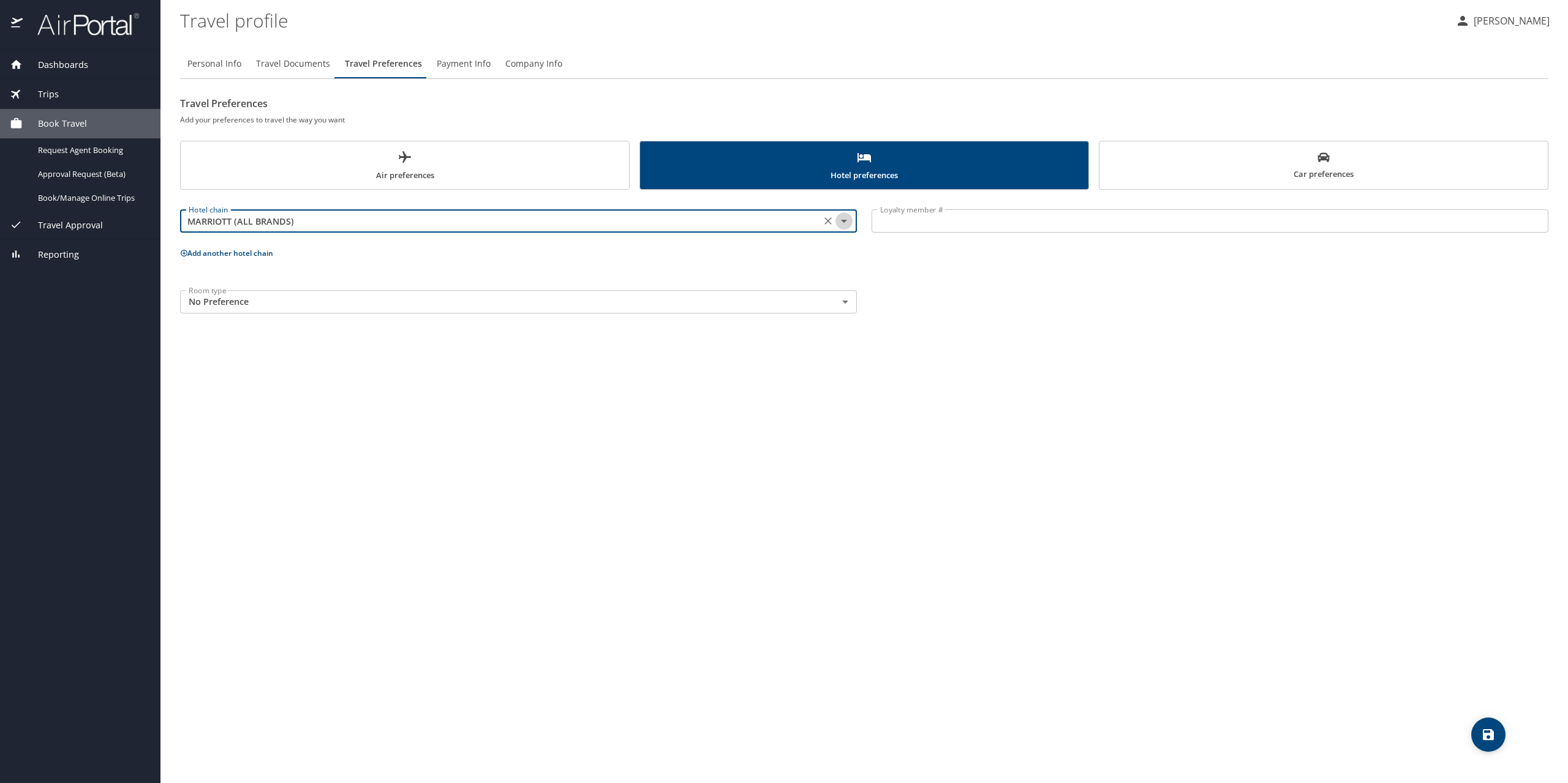
click at [840, 220] on icon "Open" at bounding box center [844, 221] width 15 height 15
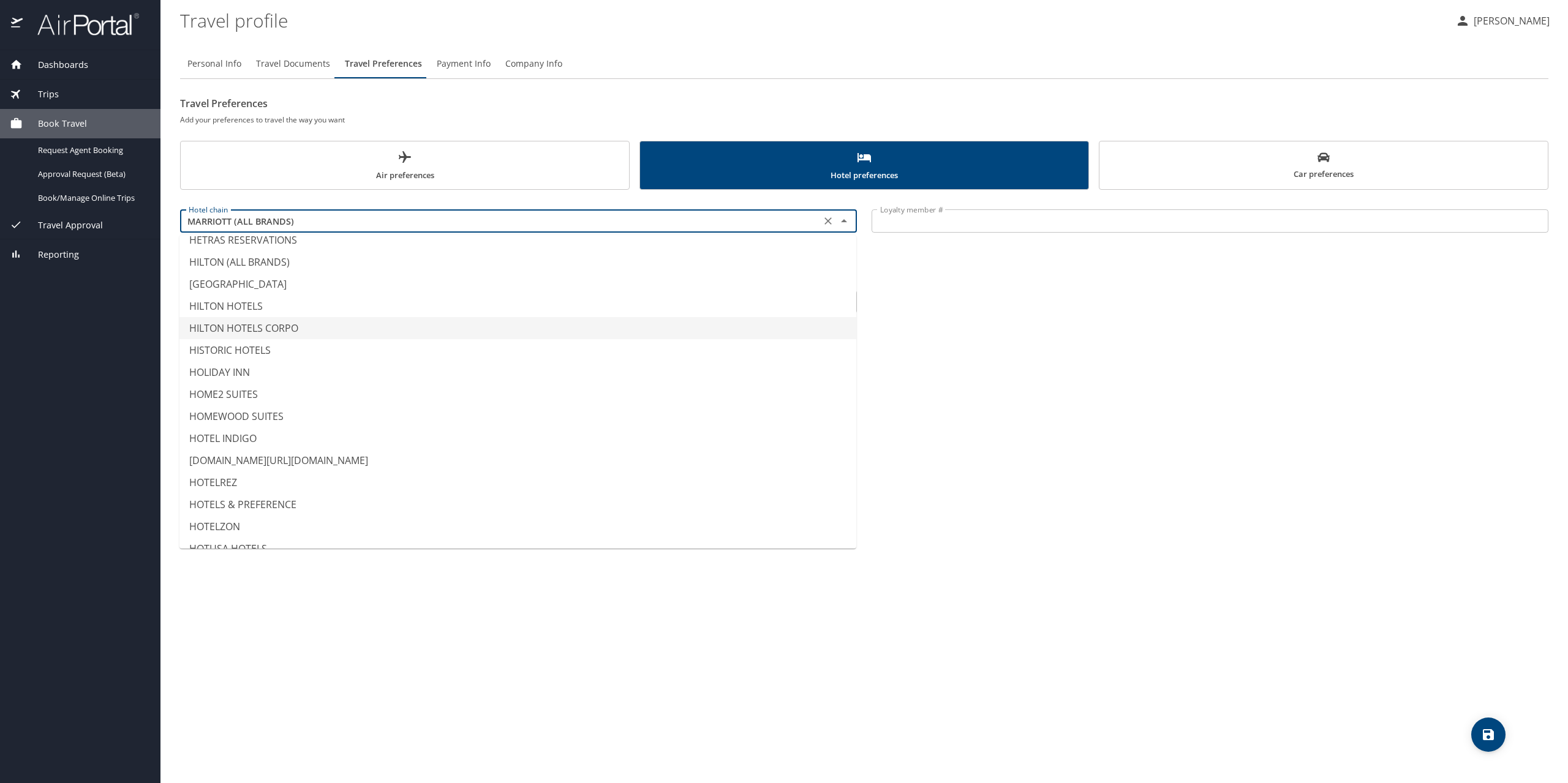
scroll to position [2662, 0]
click at [252, 343] on li "HILTON HOTELS" at bounding box center [518, 344] width 677 height 22
type input "HILTON HOTELS"
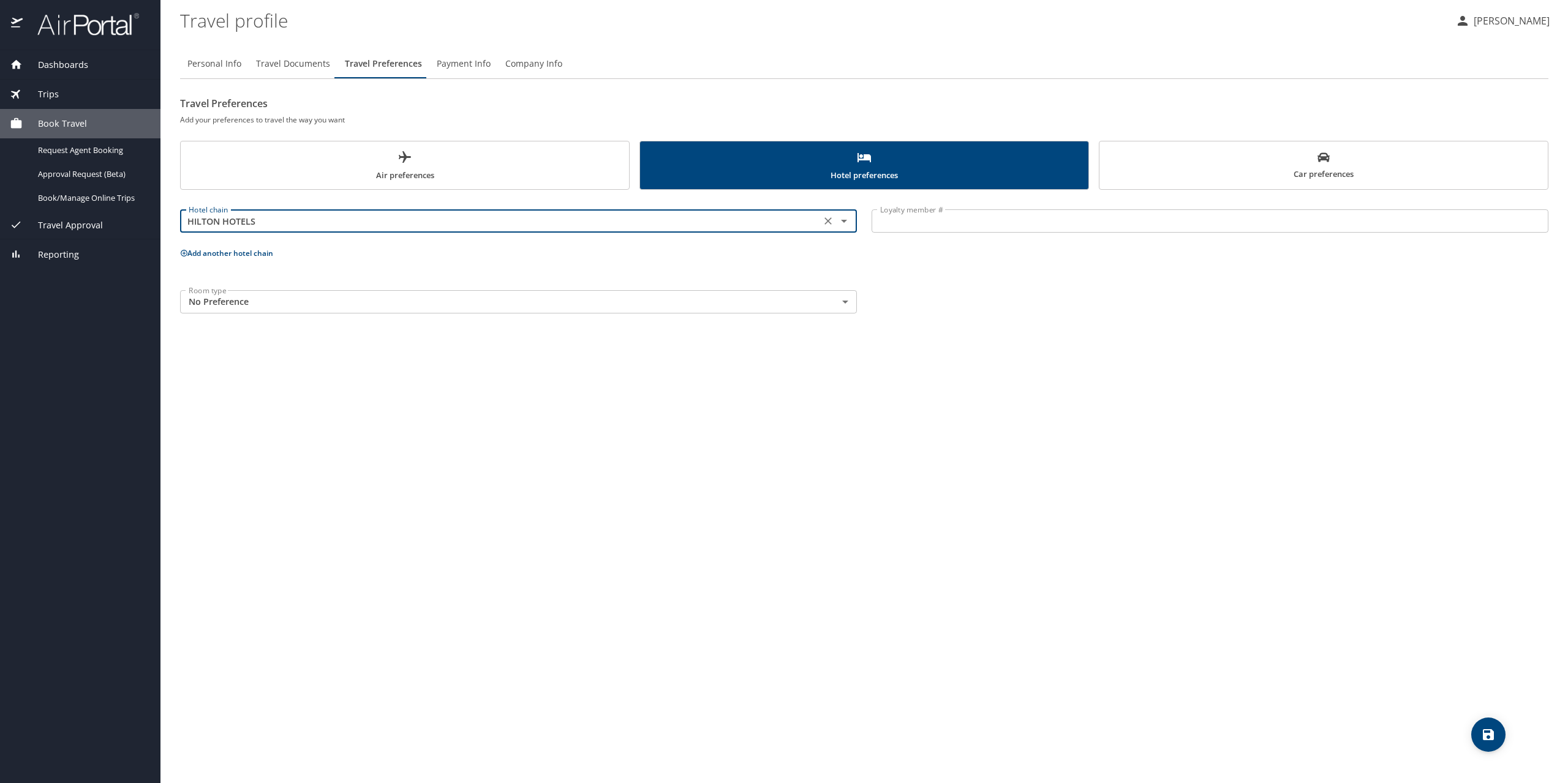
click at [779, 434] on div "Personal Info Travel Documents Travel Preferences Payment Info Company Info Tra…" at bounding box center [863, 411] width 1368 height 744
